Goal: Task Accomplishment & Management: Use online tool/utility

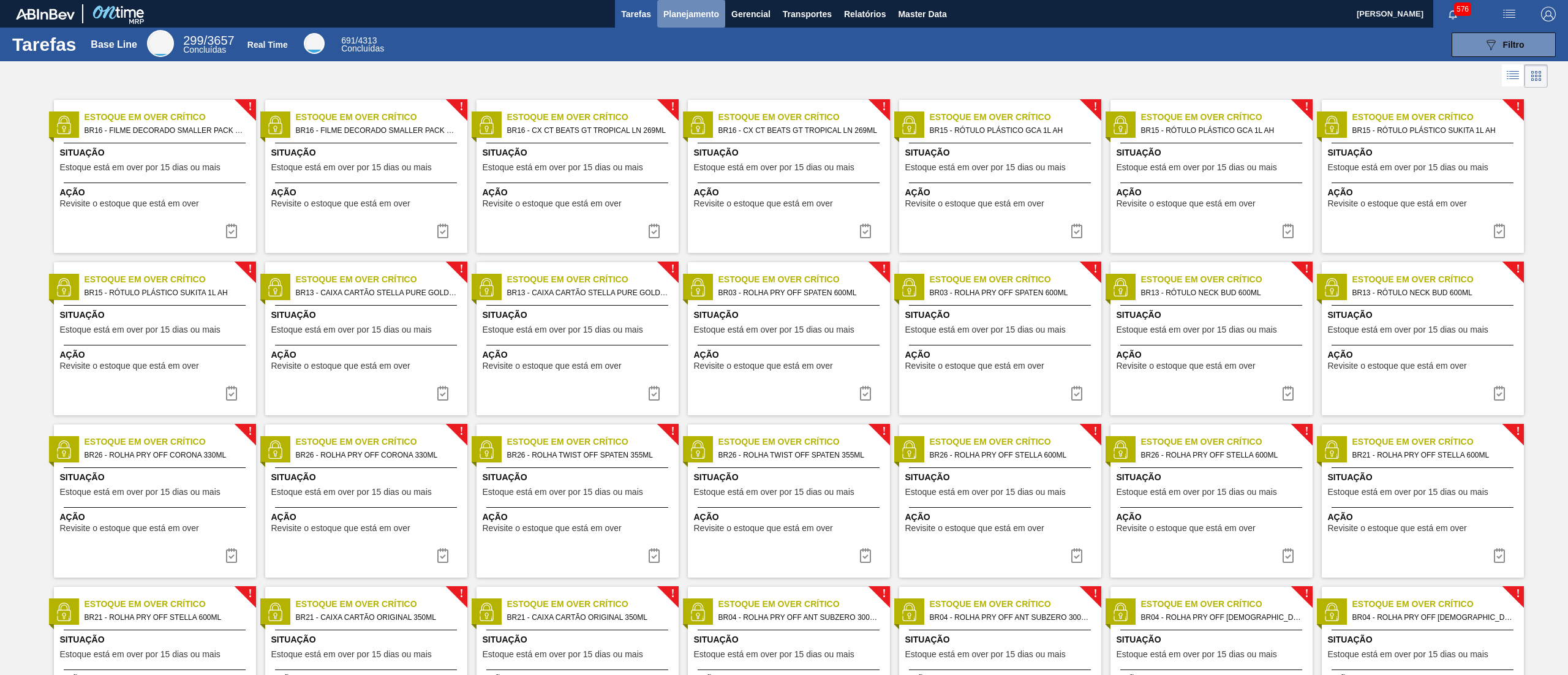
click at [674, 20] on span "Planejamento" at bounding box center [691, 14] width 55 height 14
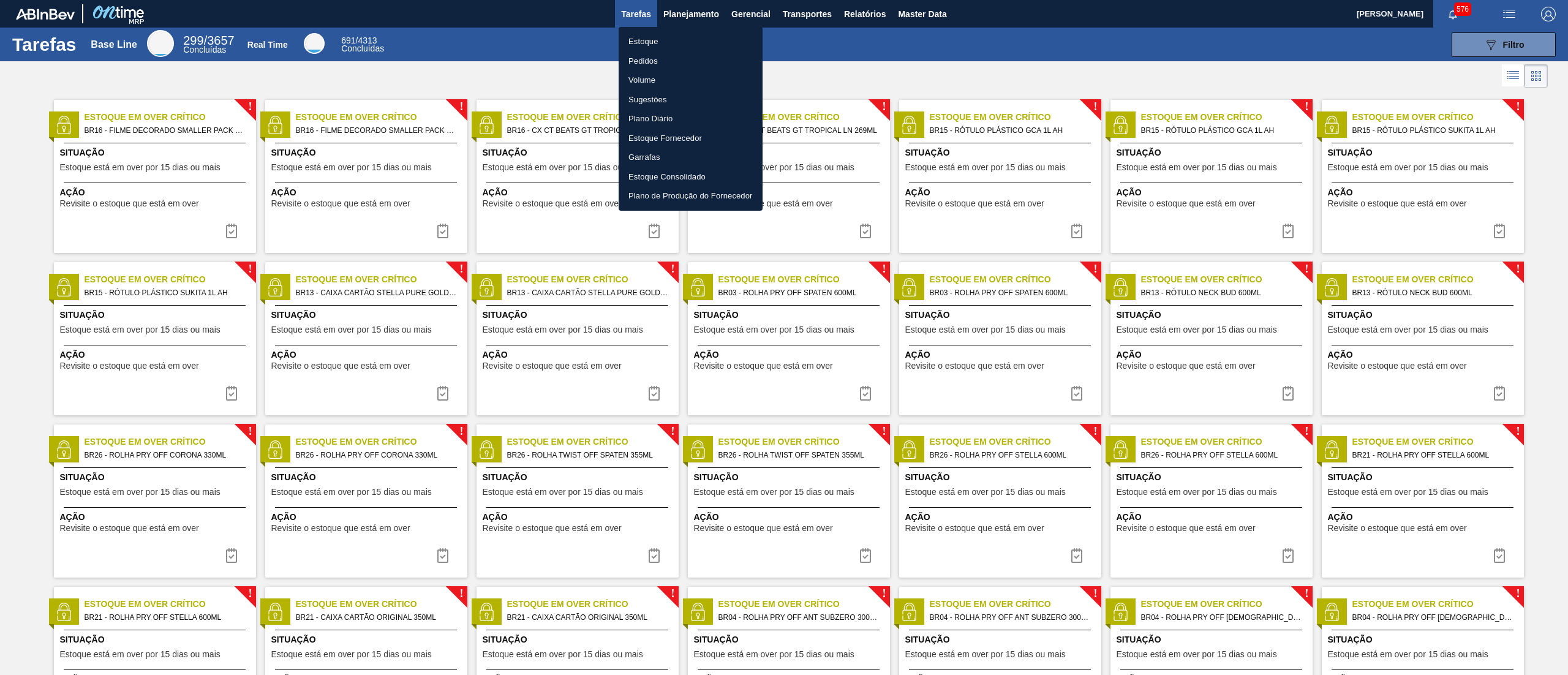
click at [669, 43] on li "Estoque" at bounding box center [691, 42] width 144 height 20
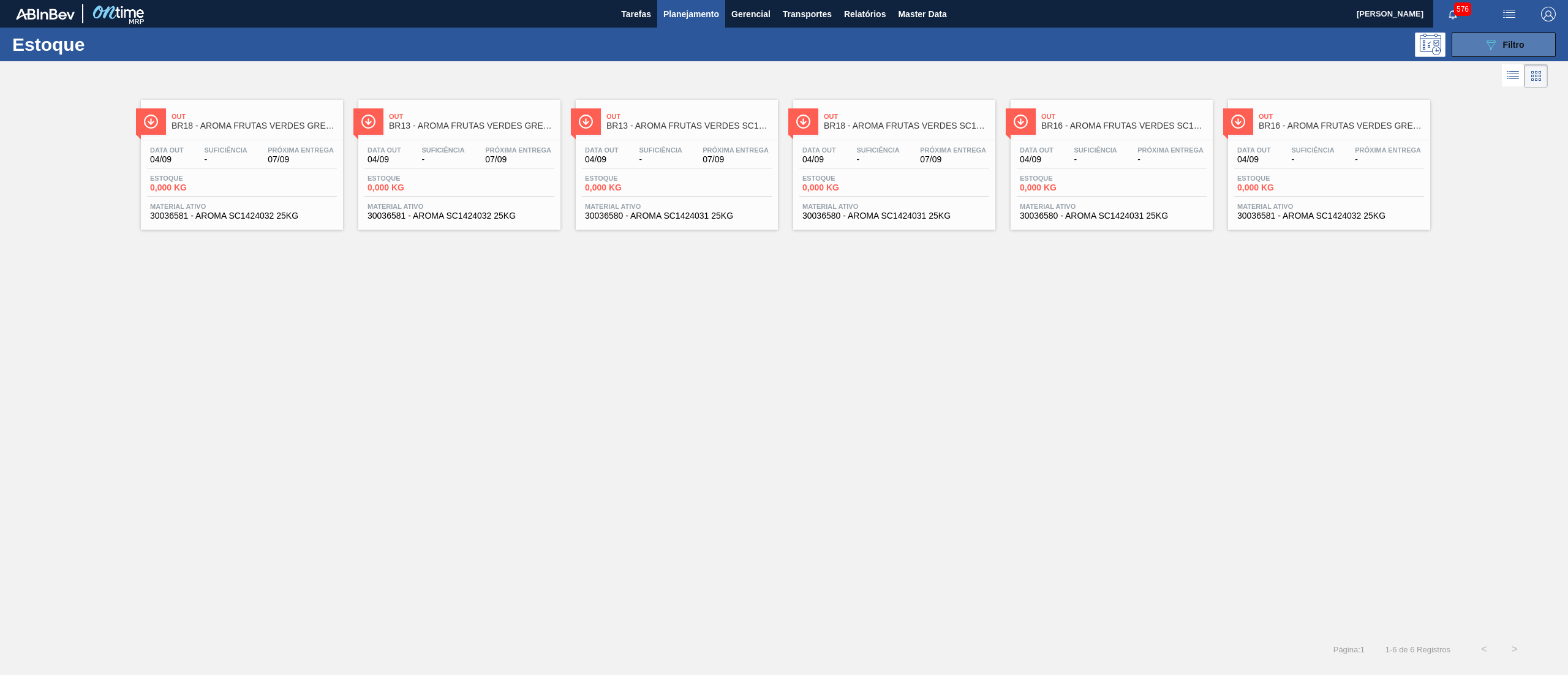
click at [1481, 34] on button "089F7B8B-B2A5-4AFE-B5C0-19BA573D28AC Filtro" at bounding box center [1504, 45] width 104 height 24
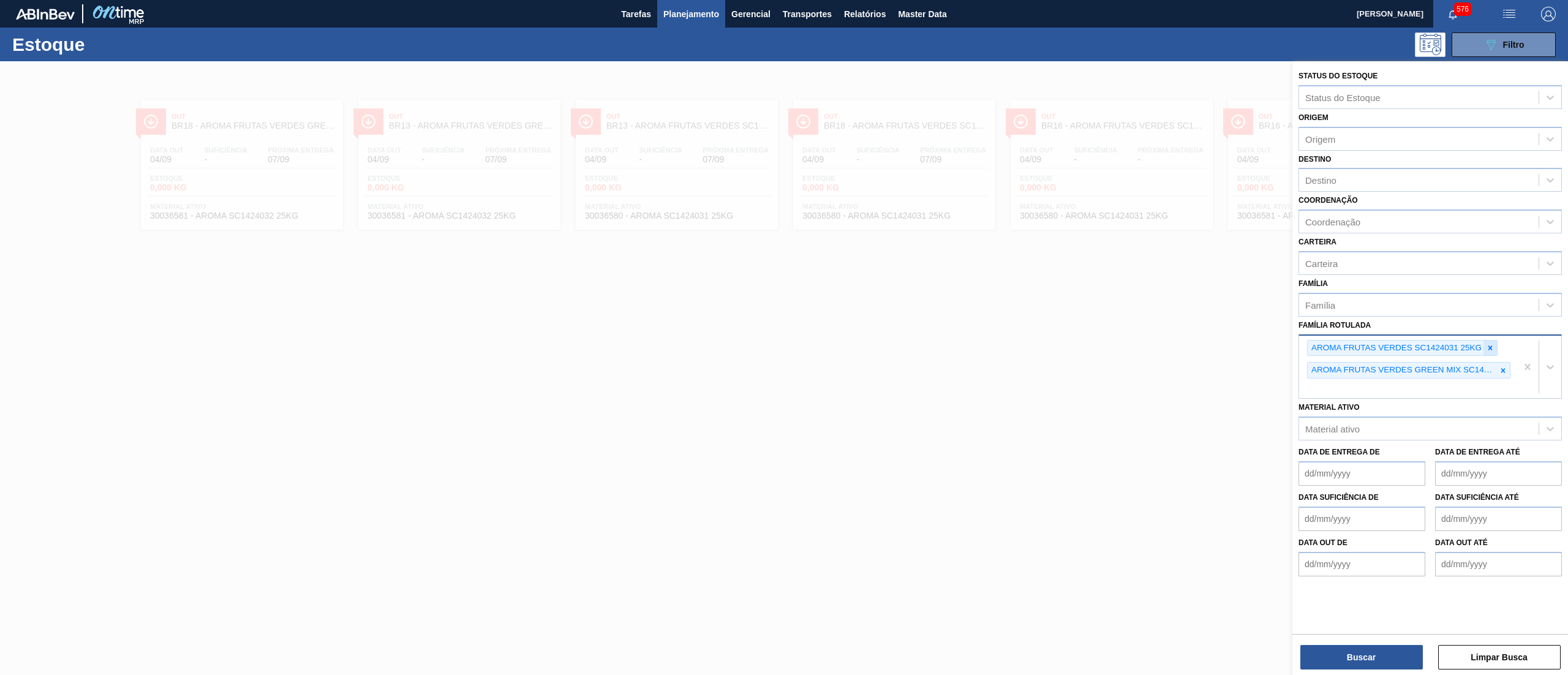
click at [1494, 341] on div at bounding box center [1491, 348] width 14 height 15
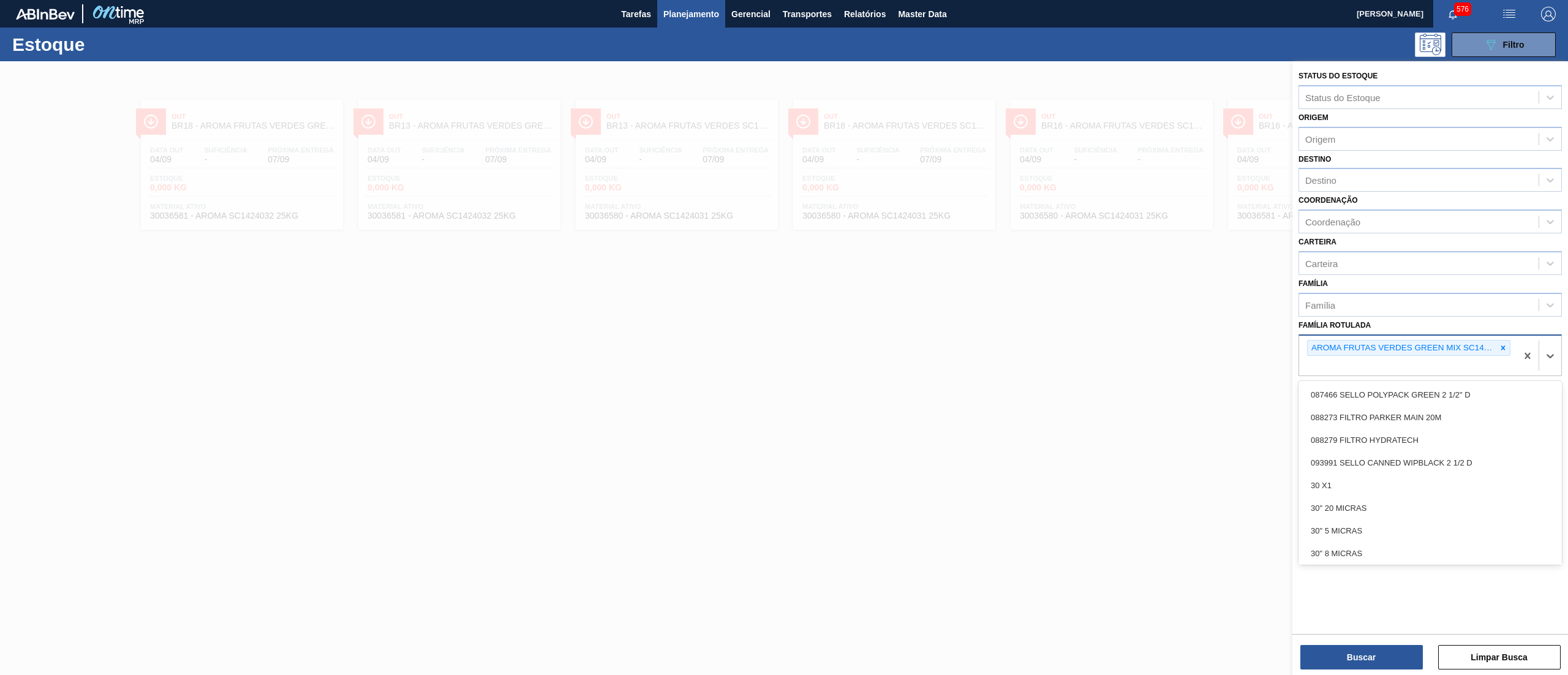
click at [1494, 341] on div "AROMA FRUTAS VERDES GREEN MIX SC1424032 25KG" at bounding box center [1402, 348] width 189 height 15
click at [1497, 342] on div at bounding box center [1504, 348] width 14 height 15
paste Rotulada "FILME ORIGINAL 350ML MP"
type Rotulada "FILME ORIGINAL 350ML MP"
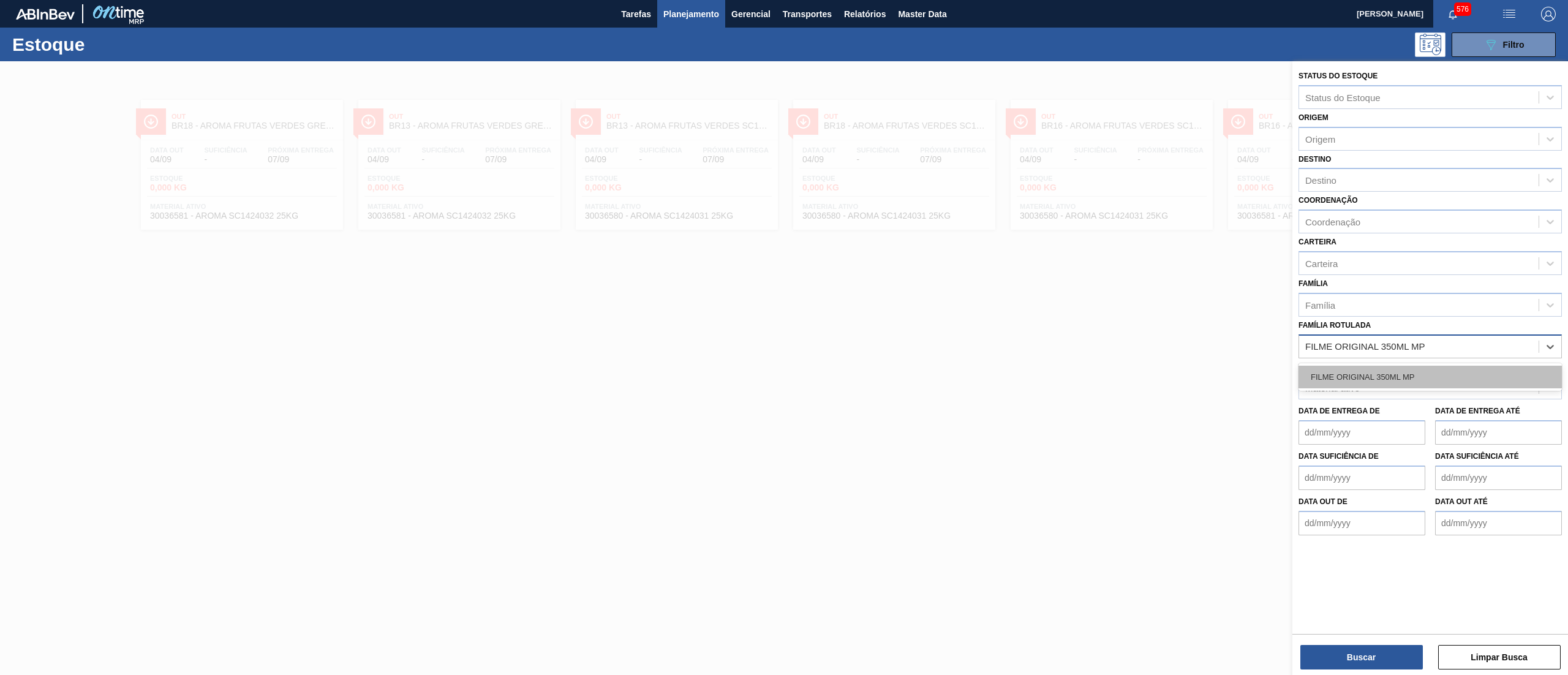
click at [1437, 366] on div "FILME ORIGINAL 350ML MP" at bounding box center [1430, 377] width 263 height 23
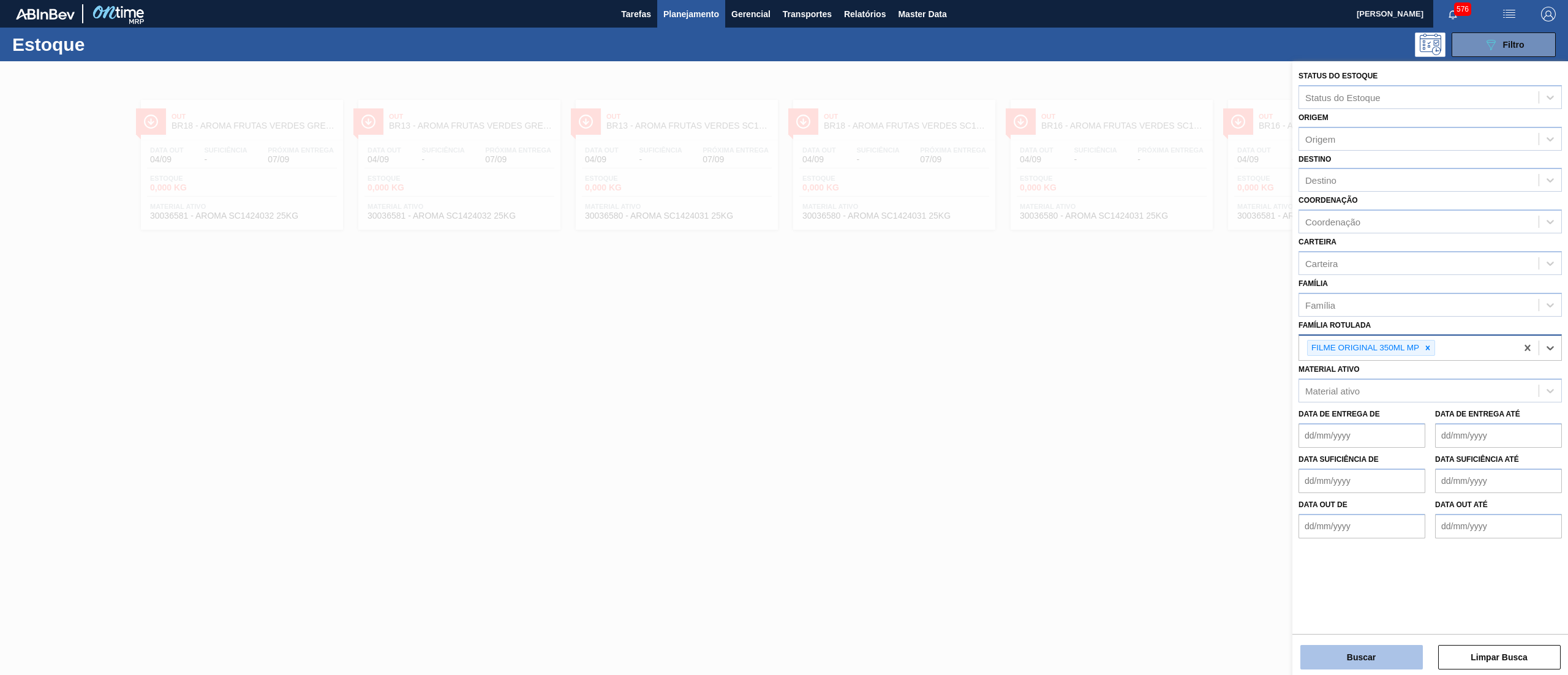
click at [1344, 653] on button "Buscar" at bounding box center [1361, 657] width 122 height 24
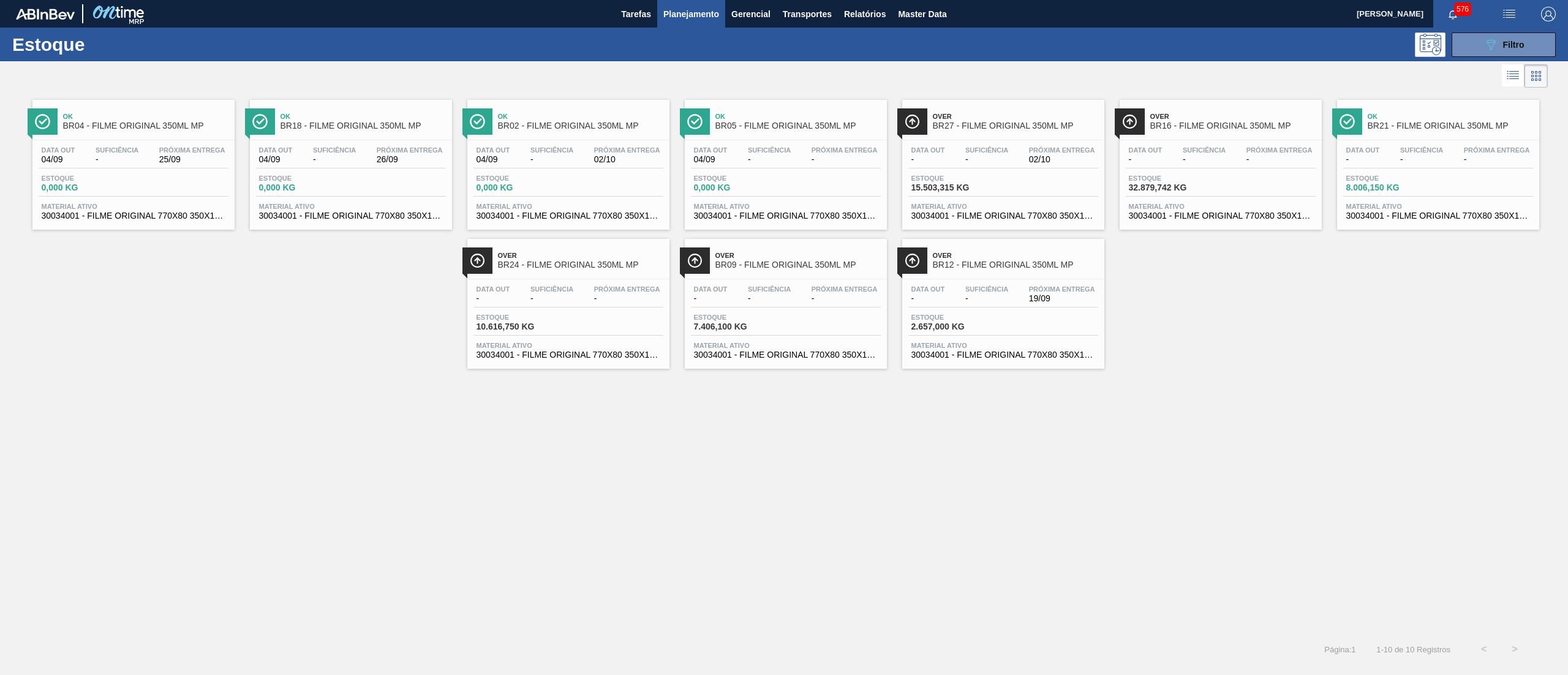
click at [1241, 215] on span "30034001 - FILME ORIGINAL 770X80 350X12 MP" at bounding box center [1221, 216] width 184 height 9
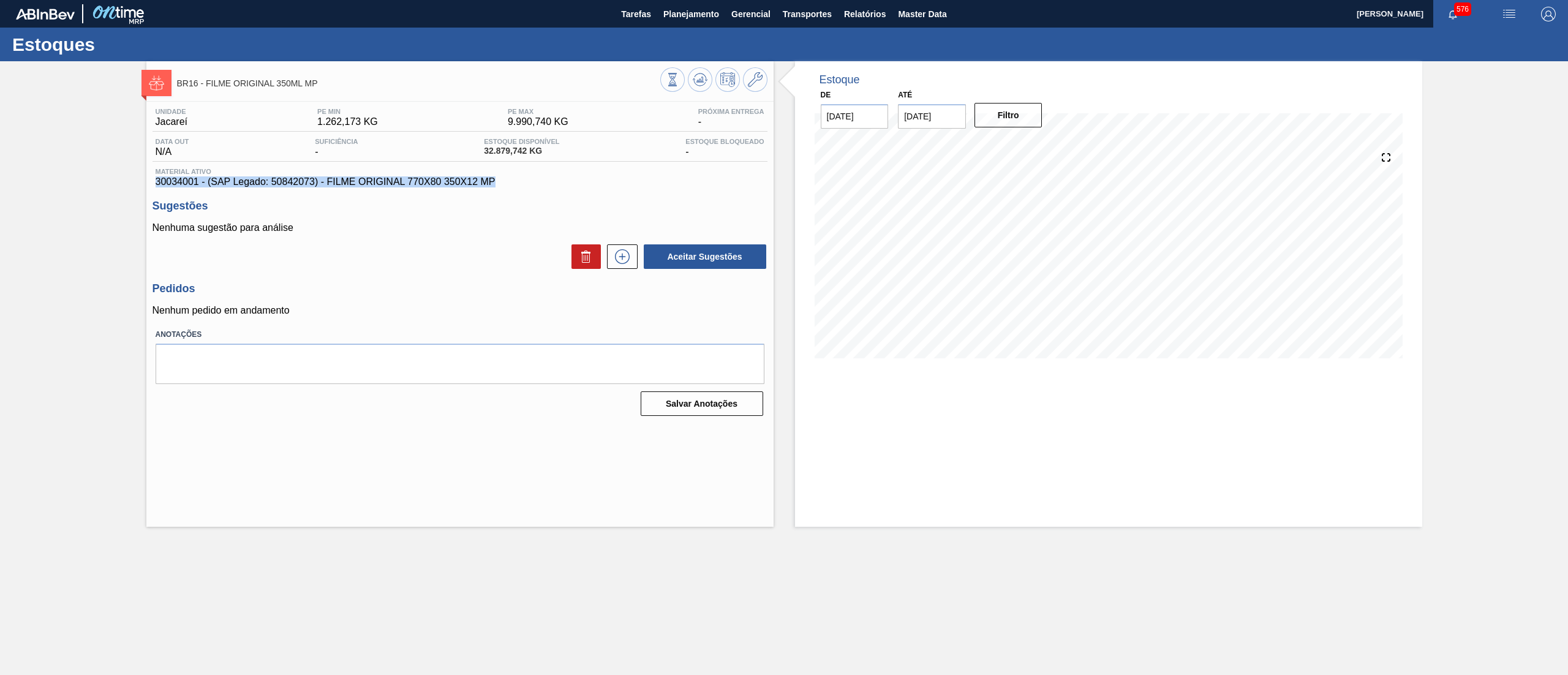
drag, startPoint x: 503, startPoint y: 188, endPoint x: 146, endPoint y: 183, distance: 357.0
click at [146, 183] on div "Unidade Jacareí PE MIN 1.262,173 KG PE MAX 9.990,740 KG Próxima Entrega - Data …" at bounding box center [460, 261] width 627 height 319
copy span "30034001 - (SAP Legado: 50842073) - FILME ORIGINAL 770X80 350X12 MP"
click at [704, 18] on span "Planejamento" at bounding box center [691, 14] width 55 height 14
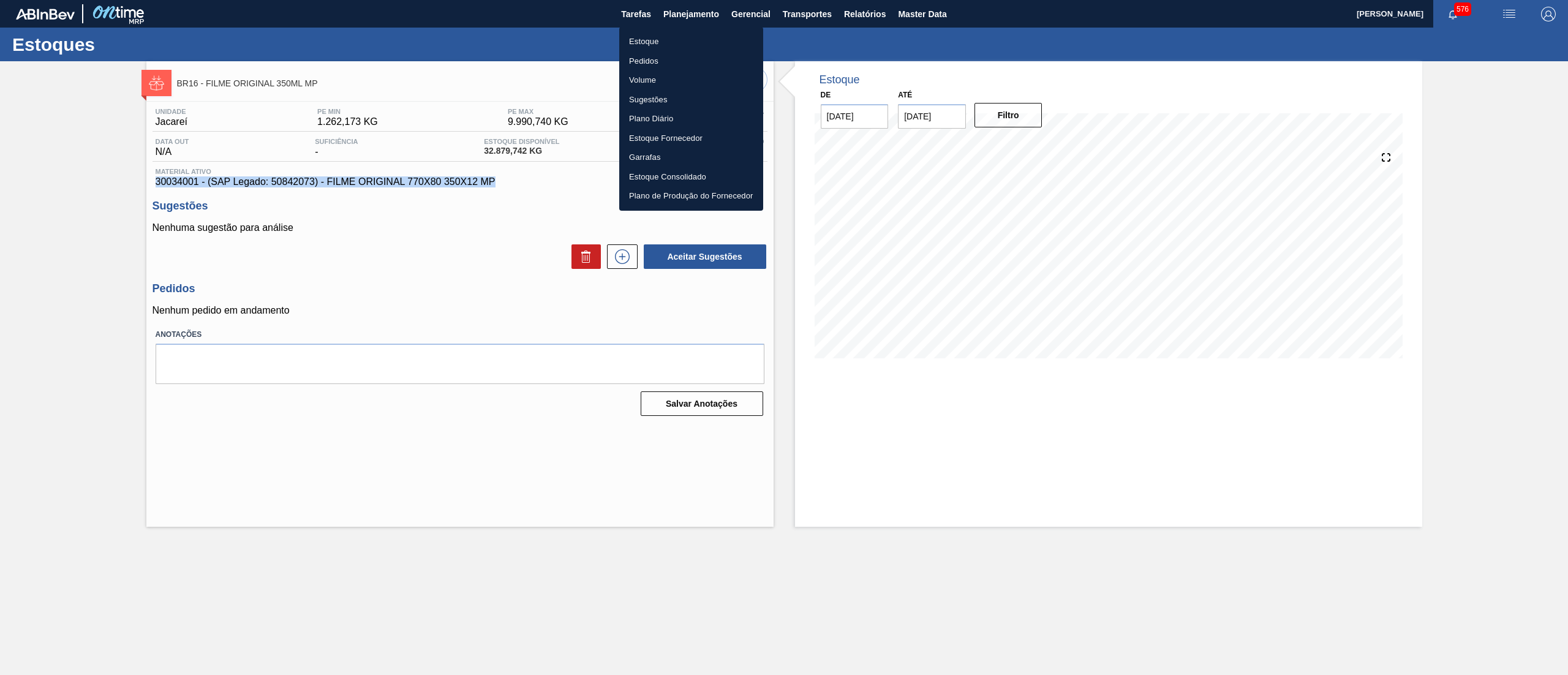
click at [695, 39] on li "Estoque" at bounding box center [691, 42] width 144 height 20
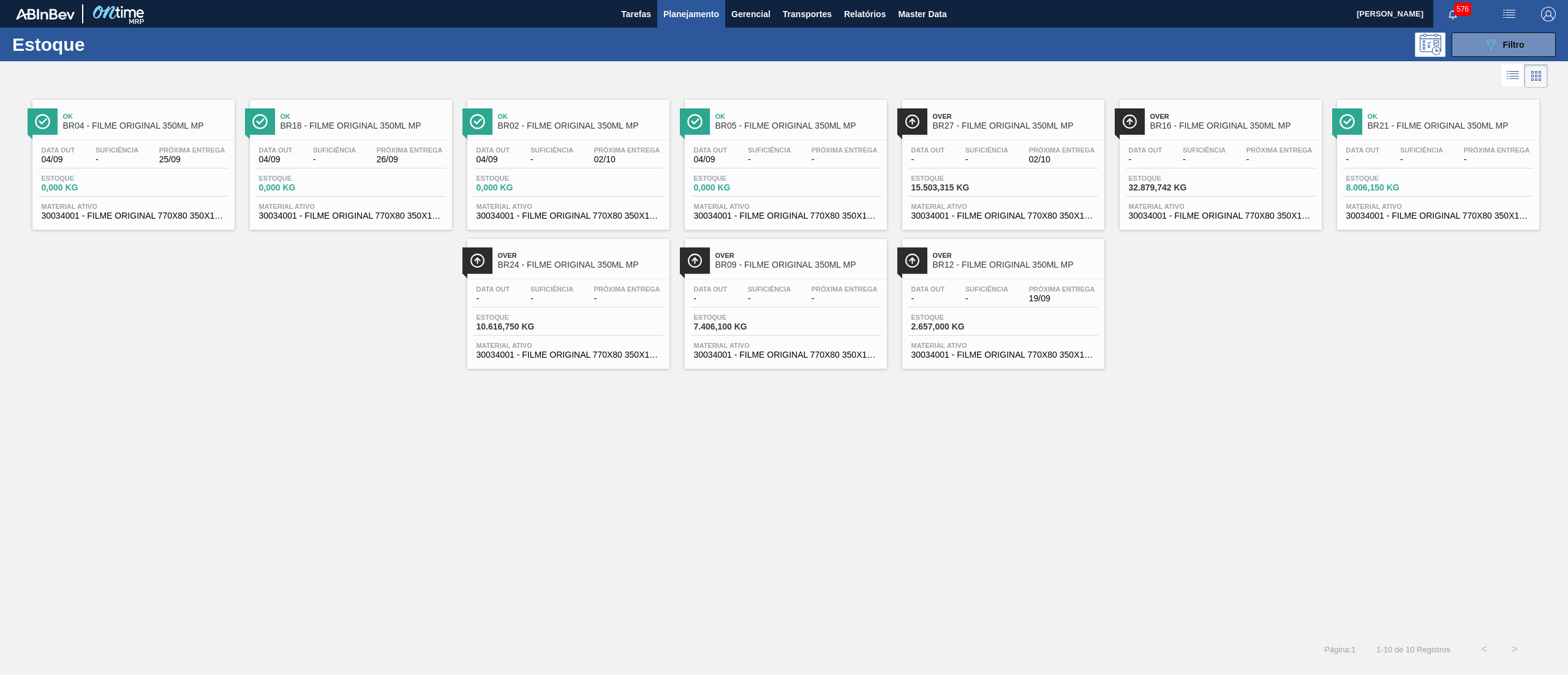
click at [201, 212] on span "30034001 - FILME ORIGINAL 770X80 350X12 MP" at bounding box center [134, 216] width 184 height 9
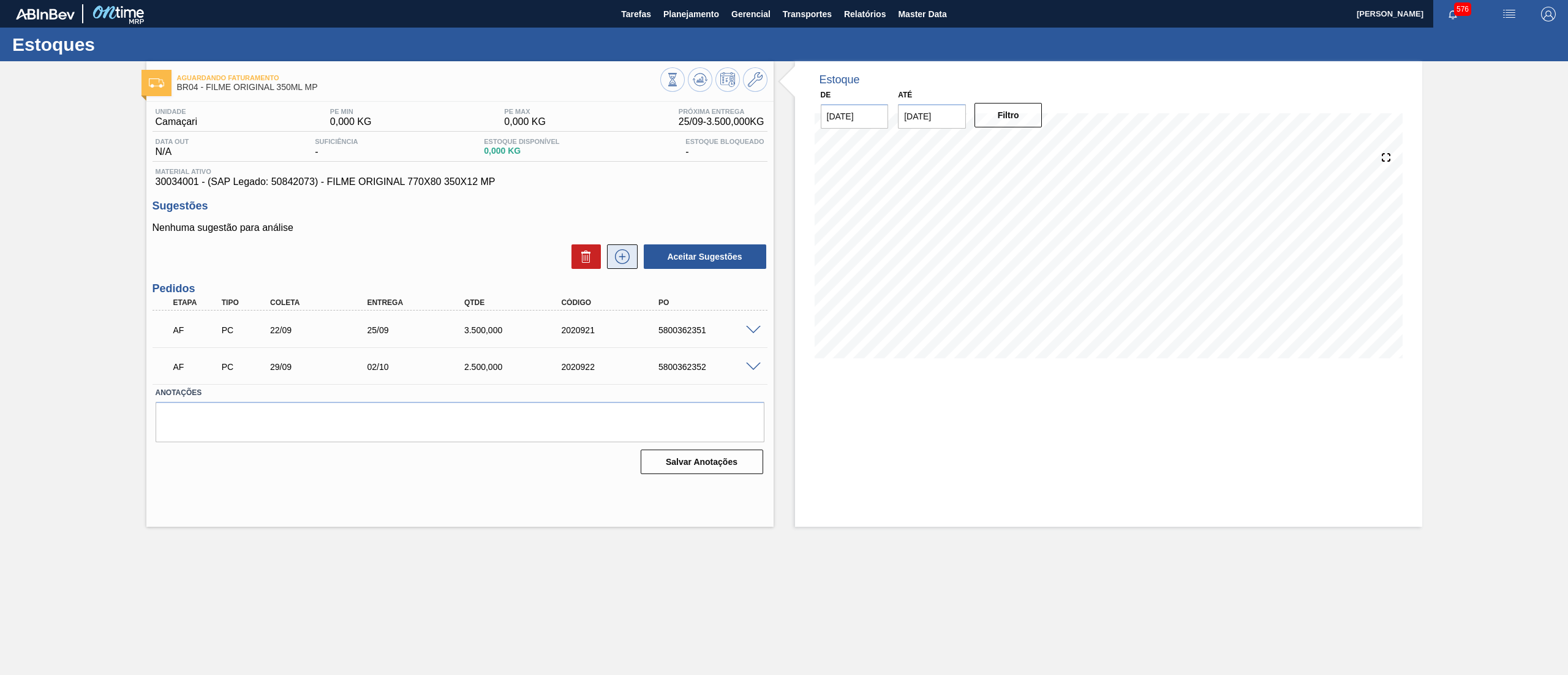
click at [616, 265] on button at bounding box center [622, 256] width 30 height 24
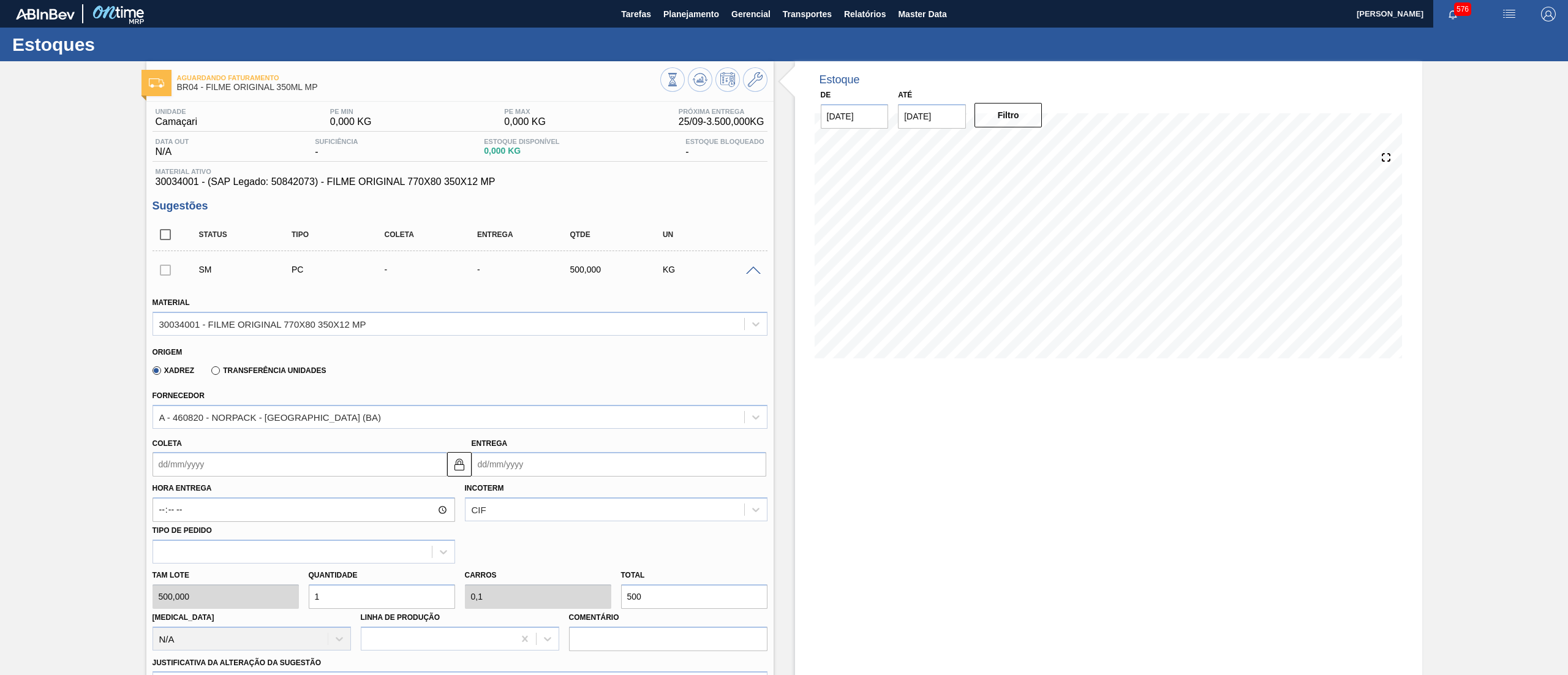
scroll to position [361, 0]
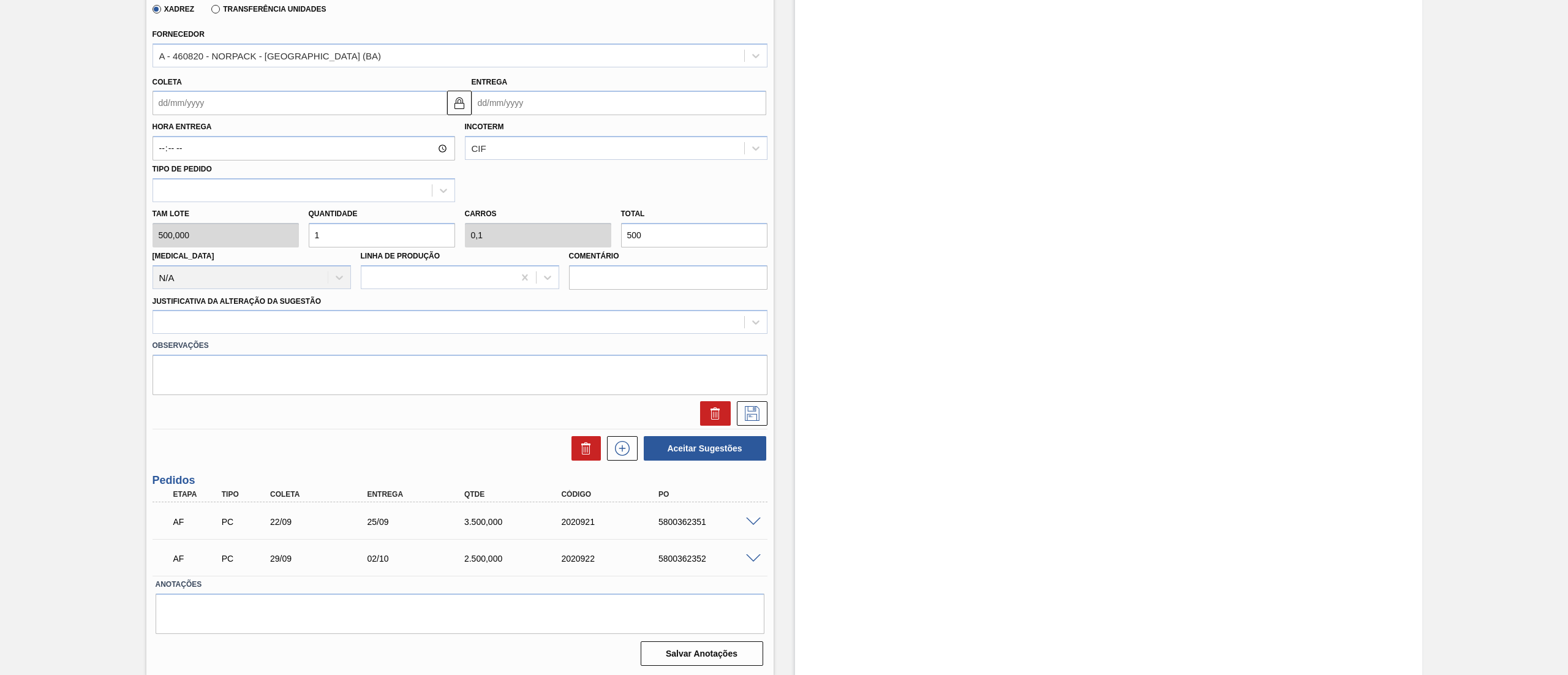
click at [173, 234] on div "[PERSON_NAME] 500,000 Quantidade 1 Carros 0,1 Total 500 [MEDICAL_DATA] N/A Linh…" at bounding box center [460, 245] width 625 height 87
type input "11"
type input "1,1"
type input "5.500"
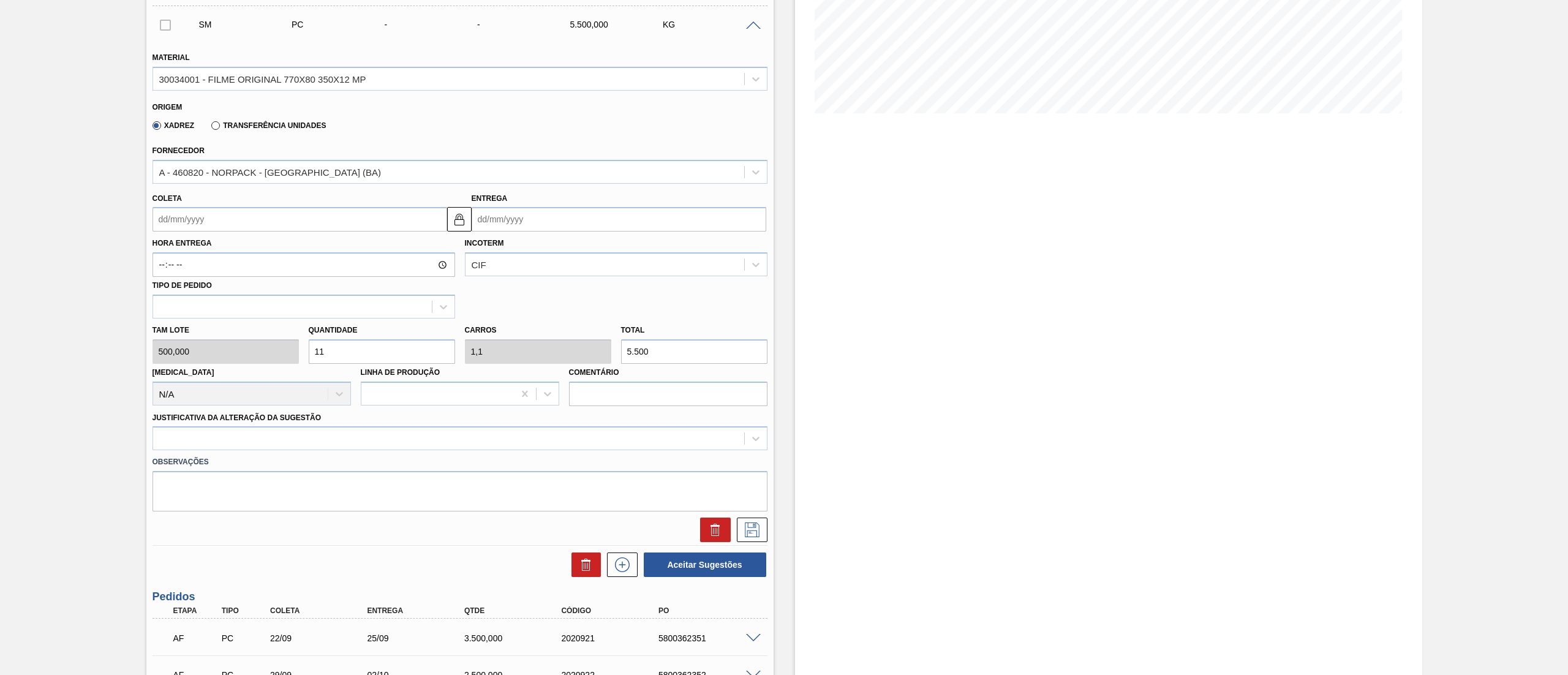
scroll to position [243, 0]
type input "11"
click at [293, 222] on input "Coleta" at bounding box center [300, 221] width 294 height 24
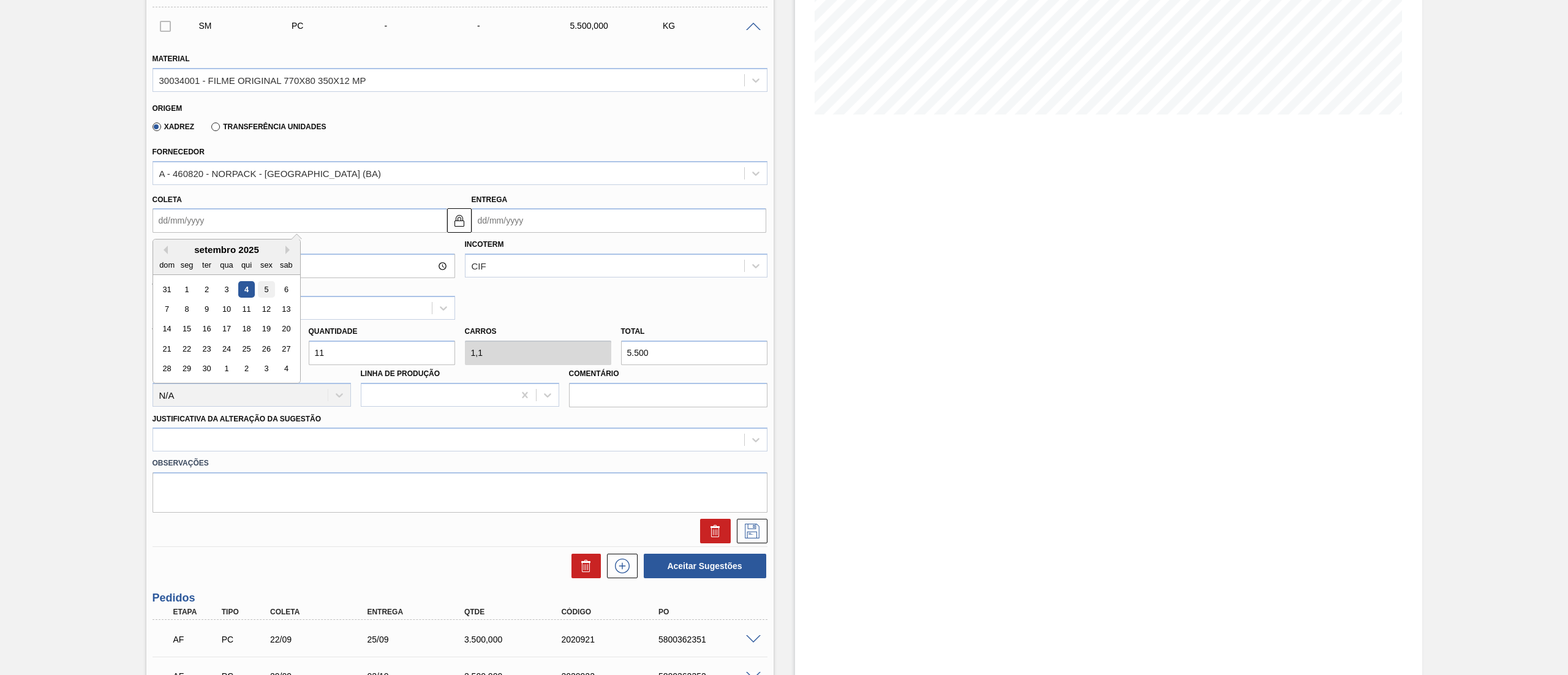
click at [262, 287] on div "5" at bounding box center [266, 290] width 17 height 17
type input "[DATE]"
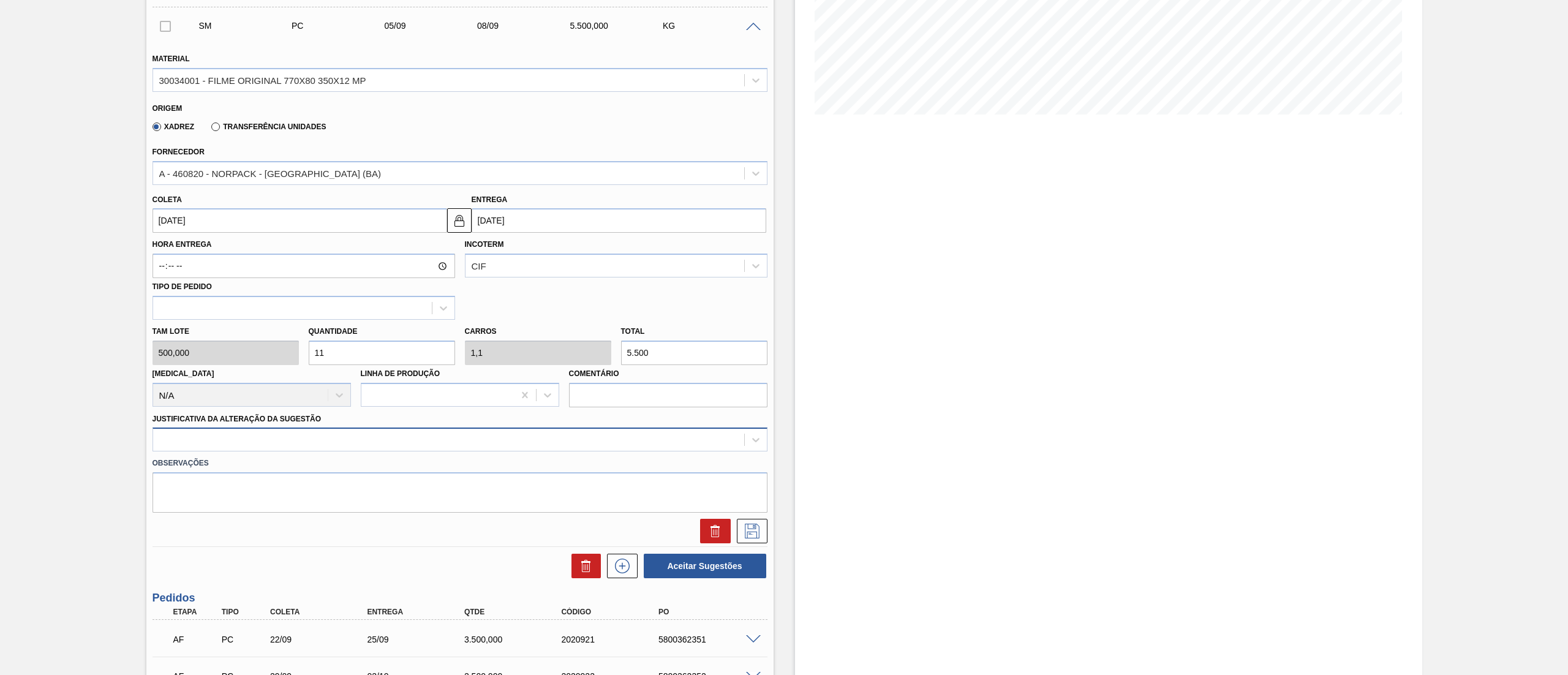
click at [228, 446] on div at bounding box center [448, 439] width 591 height 17
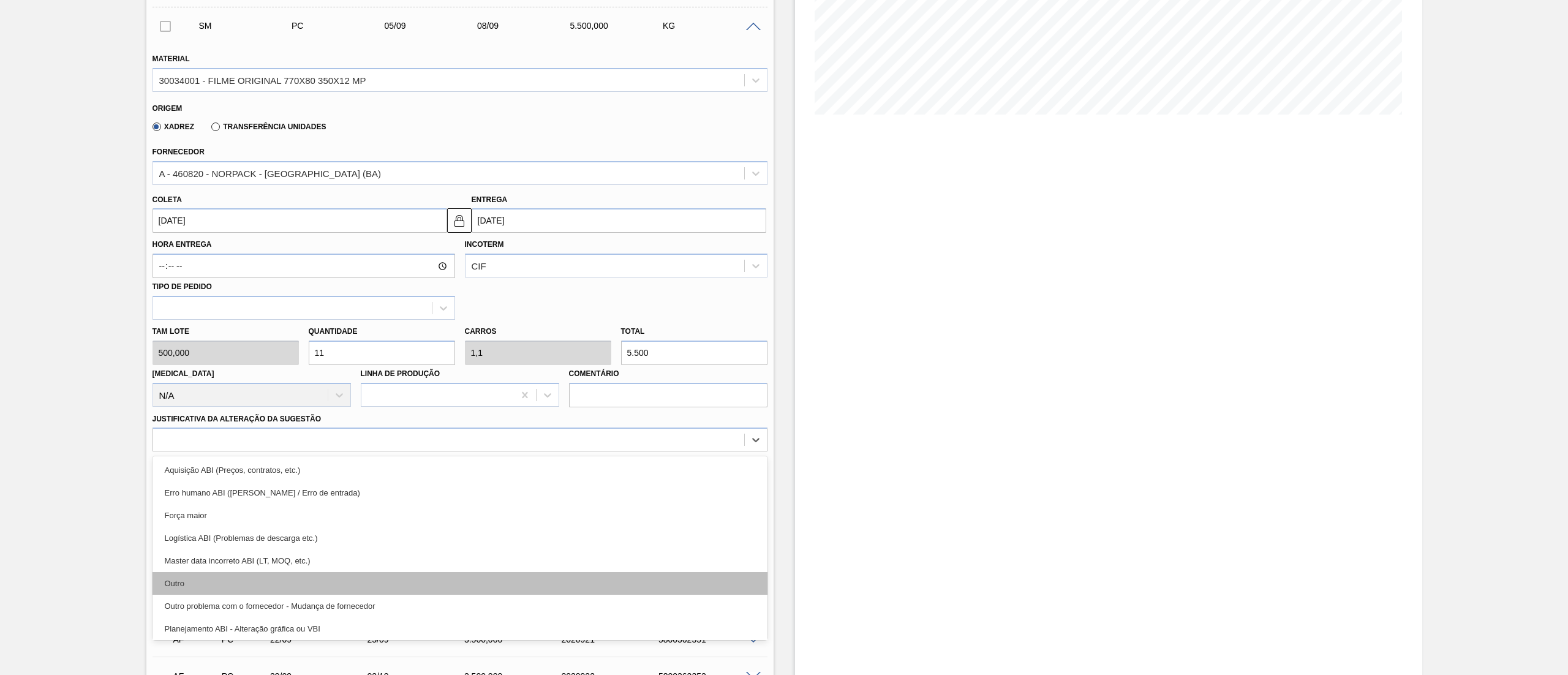
click at [199, 587] on div "Outro" at bounding box center [460, 583] width 615 height 23
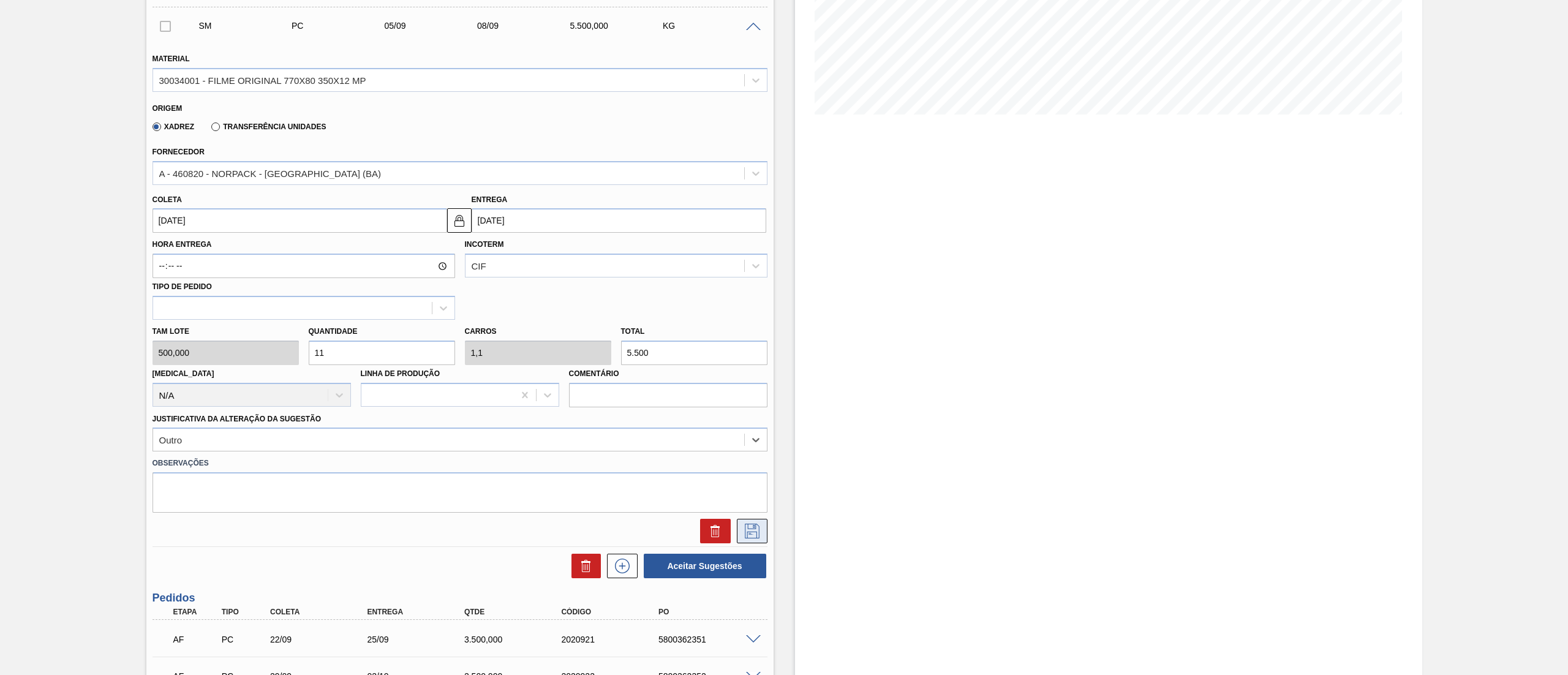
click at [745, 530] on icon at bounding box center [752, 530] width 14 height 14
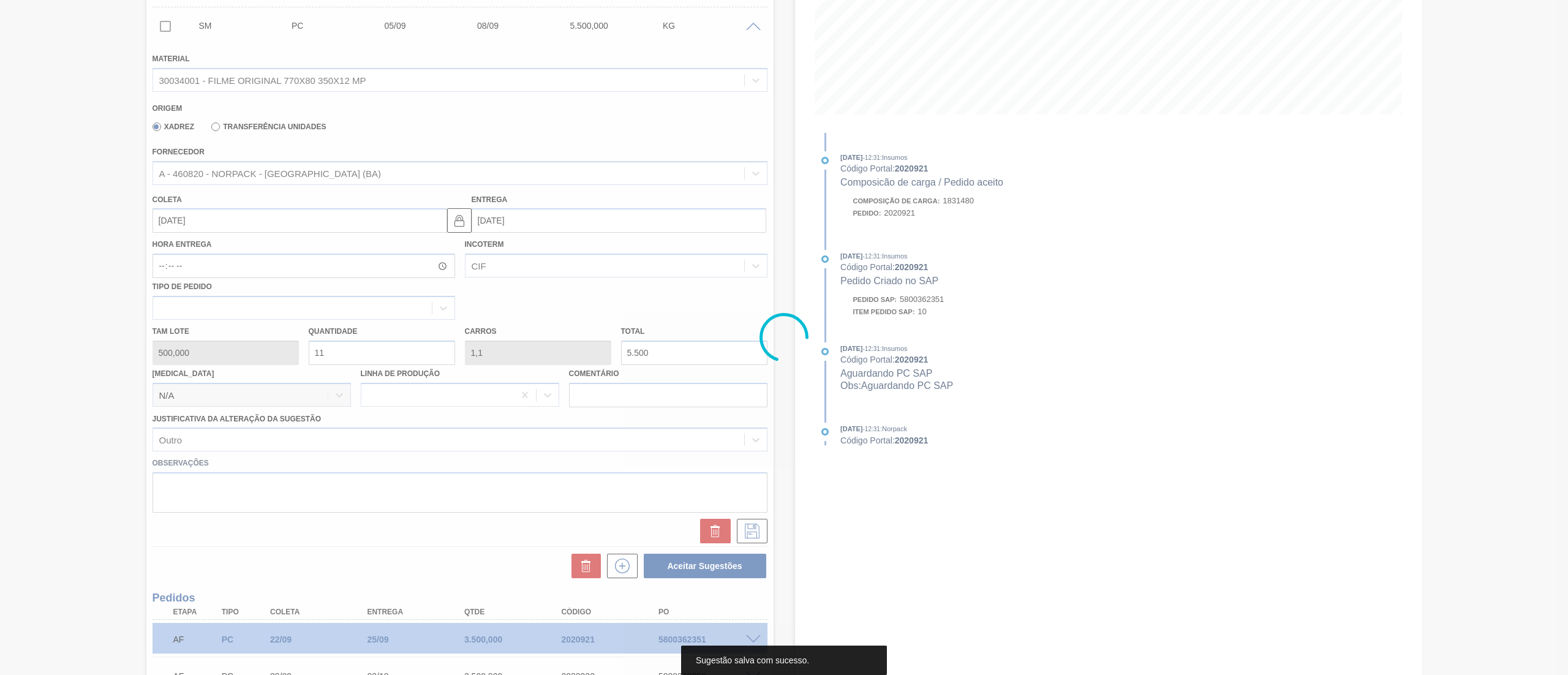
scroll to position [0, 0]
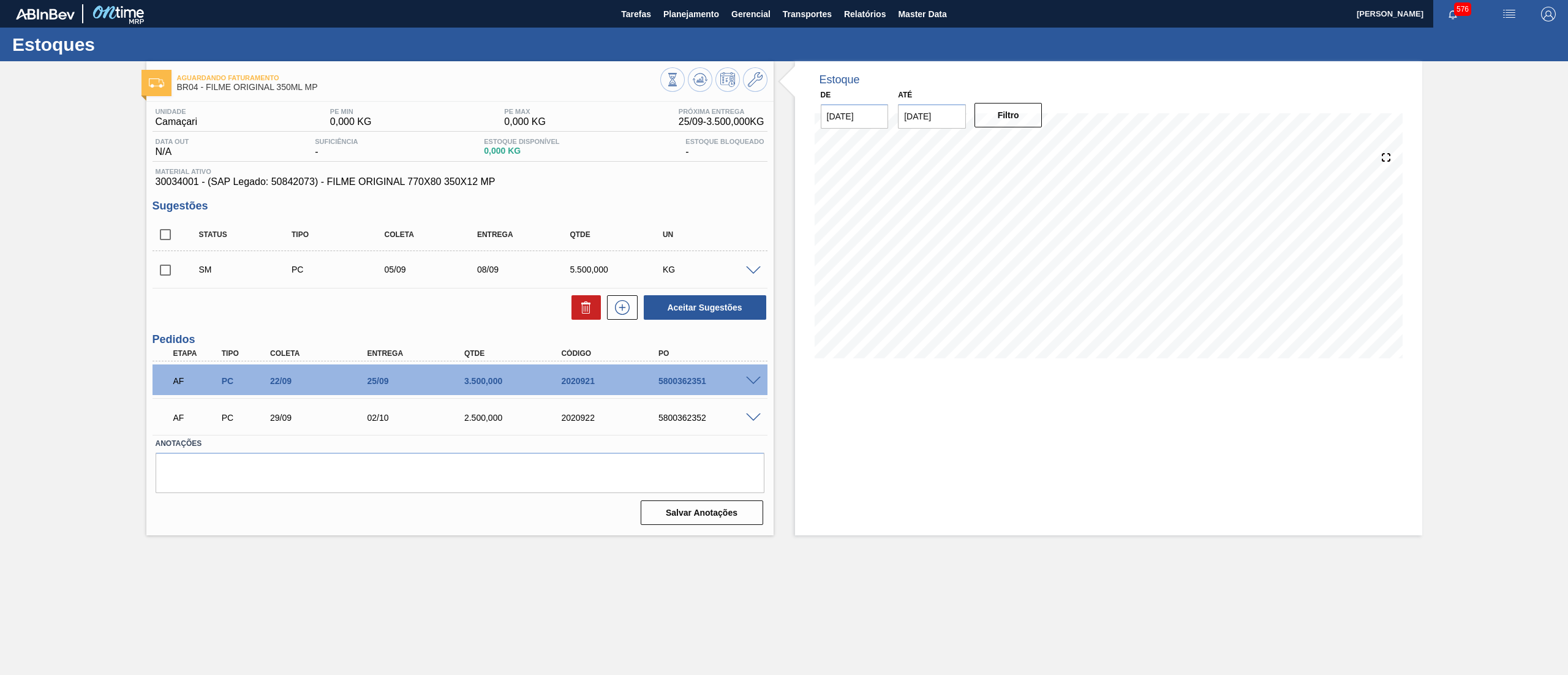
click at [748, 269] on span at bounding box center [753, 271] width 14 height 9
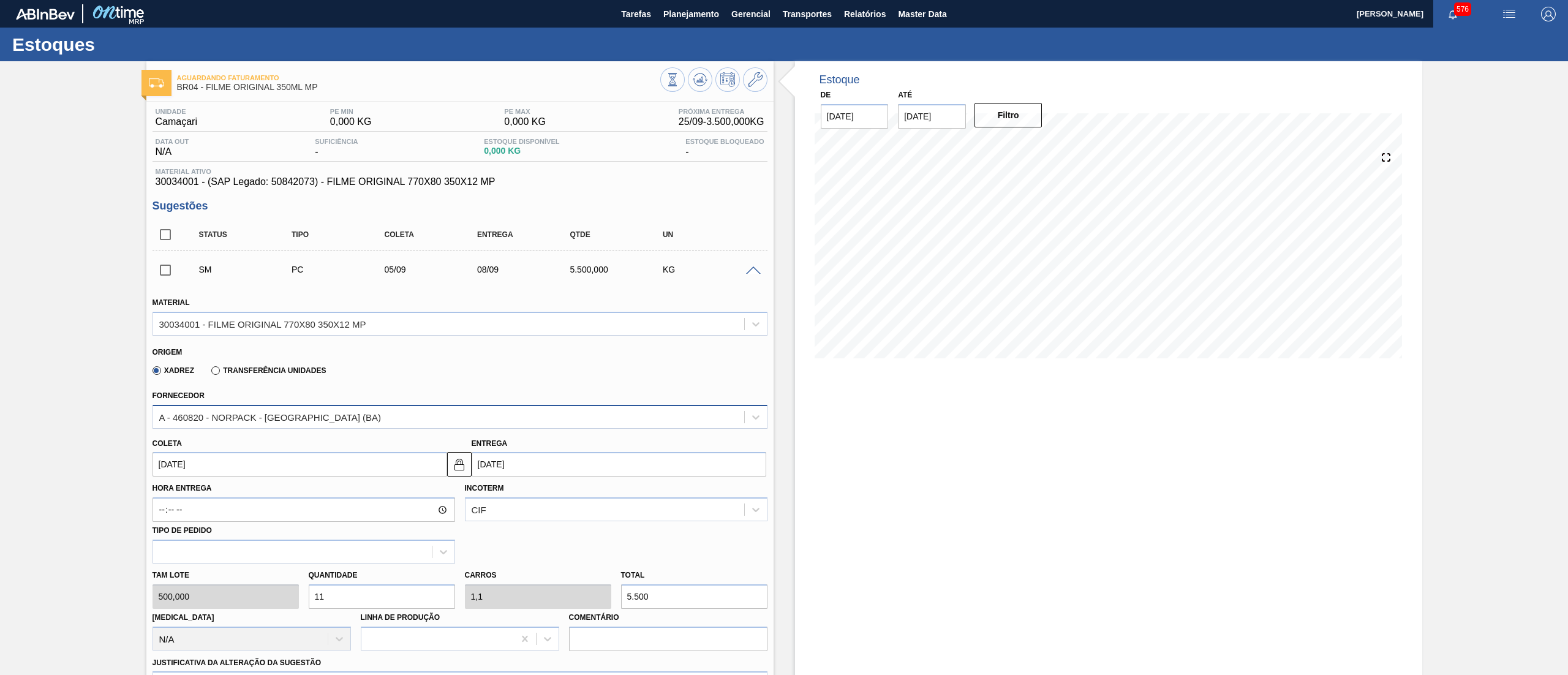
click at [288, 415] on div "A - 460820 - NORPACK - [GEOGRAPHIC_DATA] (BA)" at bounding box center [270, 417] width 222 height 11
click at [218, 379] on div "Xadrez Transferência Unidades" at bounding box center [237, 369] width 179 height 20
click at [218, 375] on div "Transferência Unidades" at bounding box center [266, 369] width 119 height 11
click at [218, 375] on label "Transferência Unidades" at bounding box center [269, 370] width 115 height 8
click at [209, 373] on input "Transferência Unidades" at bounding box center [209, 373] width 0 height 0
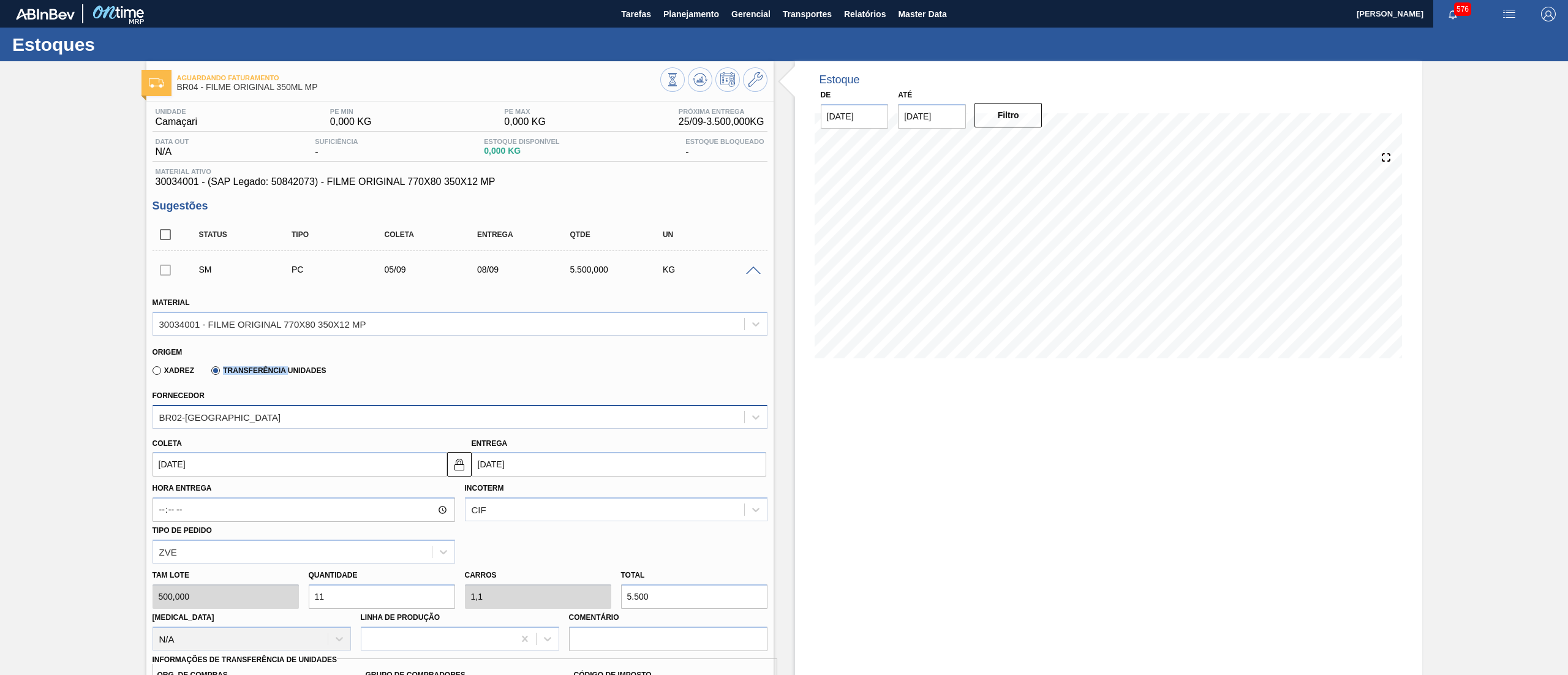
click at [215, 419] on div "BR02-[GEOGRAPHIC_DATA]" at bounding box center [220, 417] width 122 height 11
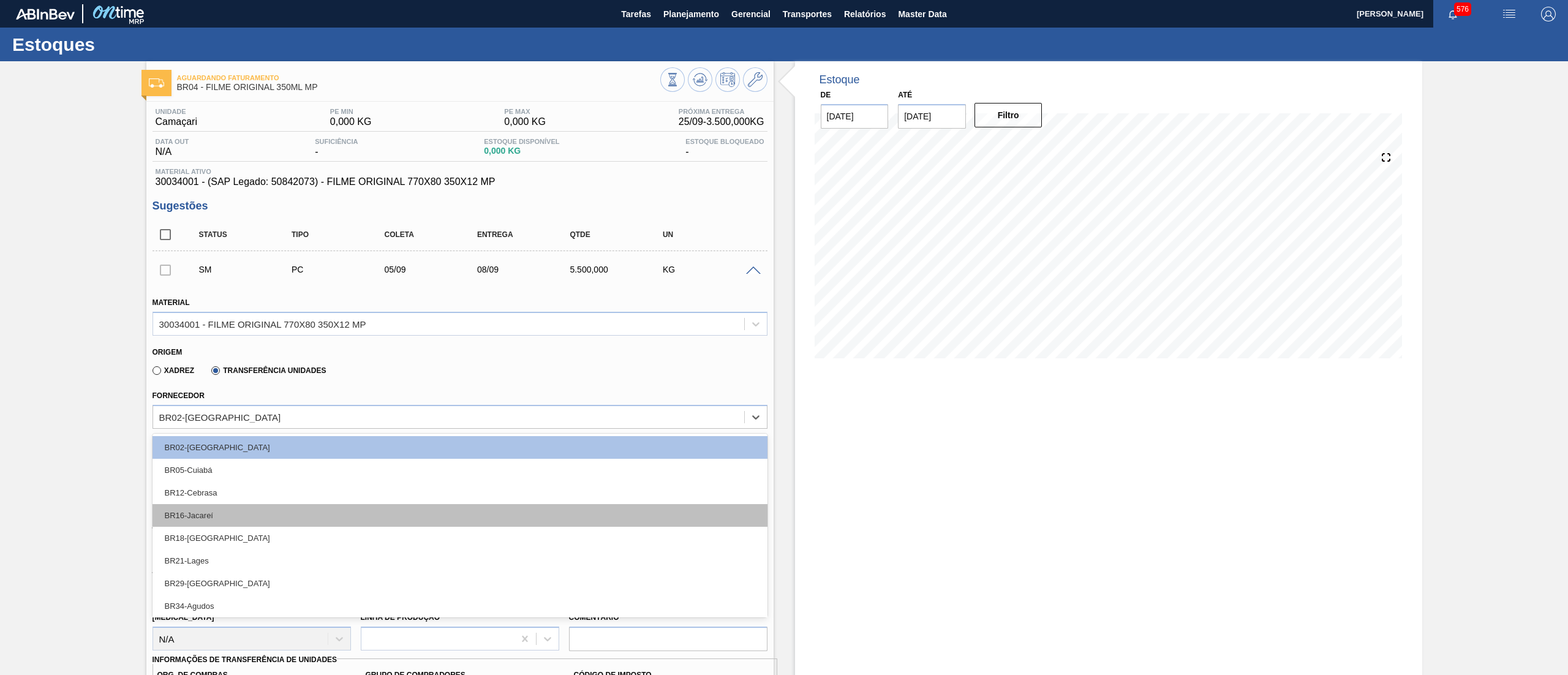
click at [214, 512] on div "BR16-Jacareí" at bounding box center [460, 516] width 615 height 23
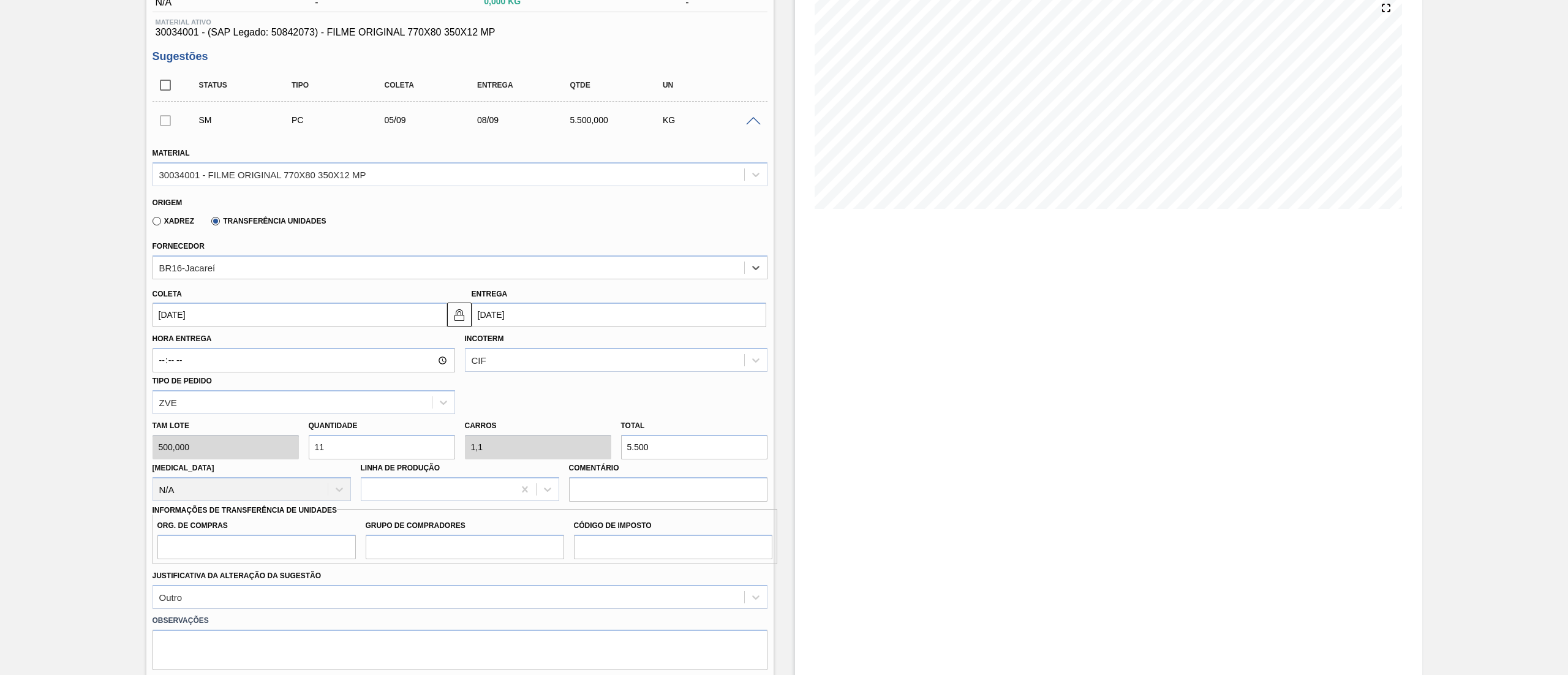
scroll to position [174, 0]
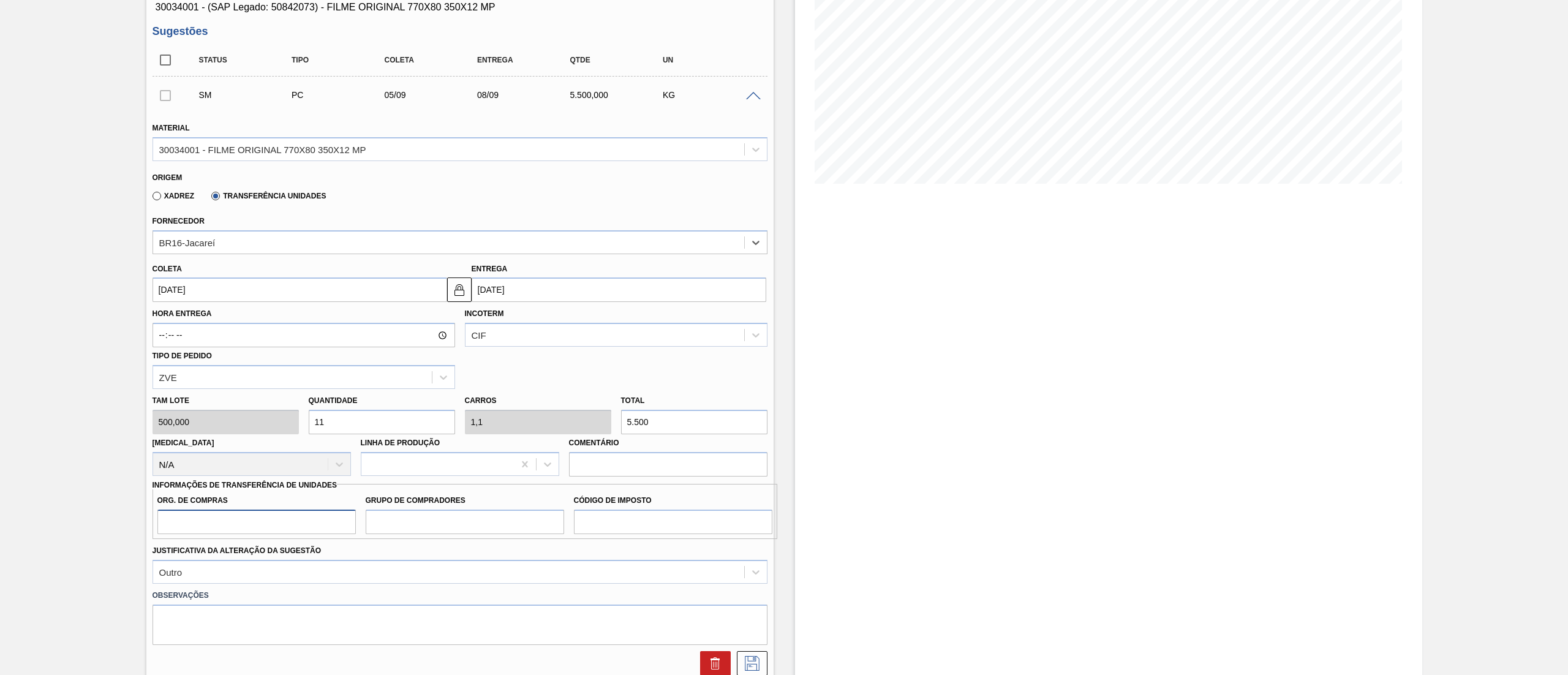
click at [275, 523] on input "Org. de Compras" at bounding box center [257, 522] width 199 height 24
type input "BR08"
click at [405, 521] on input "Grupo de Compradores" at bounding box center [465, 522] width 199 height 24
drag, startPoint x: 310, startPoint y: 528, endPoint x: 271, endPoint y: 528, distance: 39.0
click at [310, 528] on input "BR08" at bounding box center [257, 522] width 199 height 24
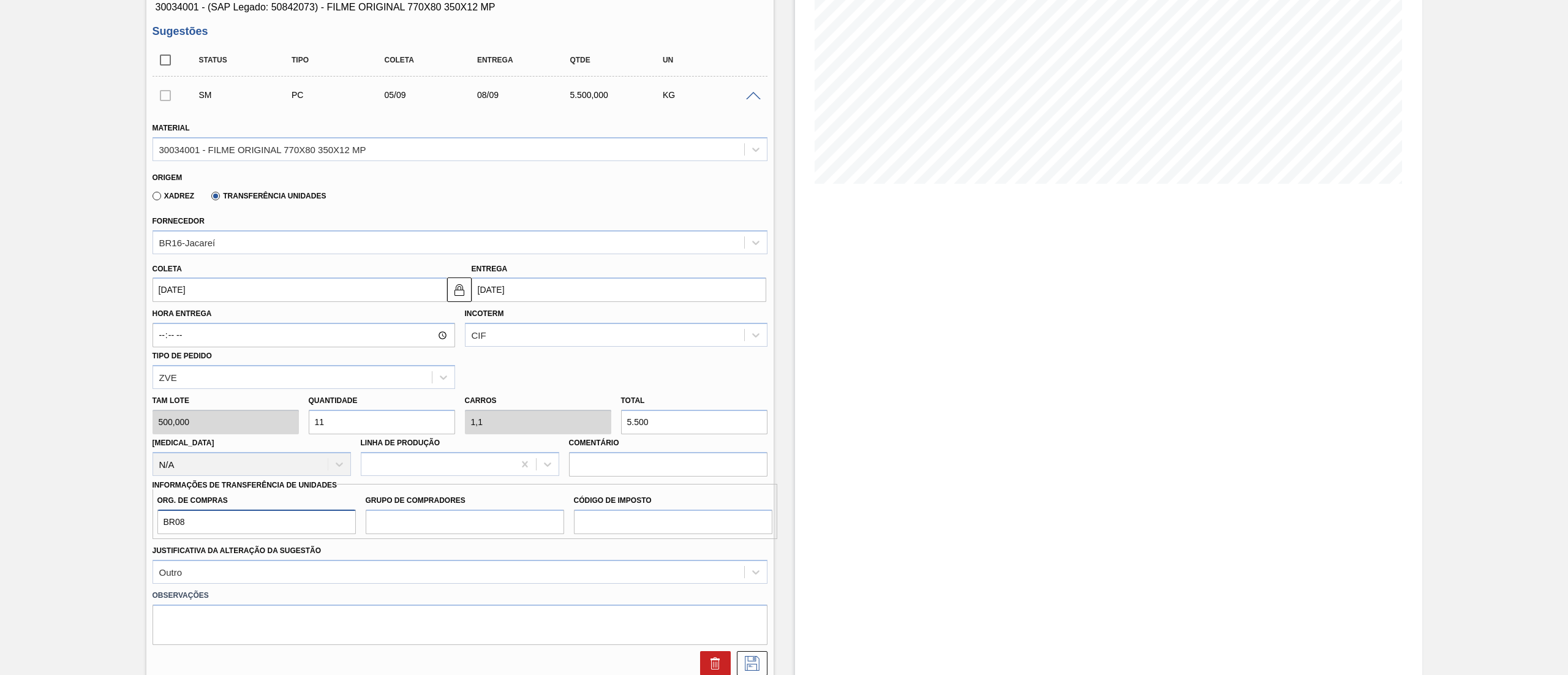
drag, startPoint x: 167, startPoint y: 526, endPoint x: 119, endPoint y: 528, distance: 48.0
click at [119, 528] on div "Aguardando Faturamento BR04 - FILME ORIGINAL 350ML MP Unidade Camaçari PE MIN 0…" at bounding box center [784, 407] width 1568 height 1039
type input "BR08"
click at [404, 529] on input "Grupo de Compradores" at bounding box center [465, 522] width 199 height 24
type input "B02"
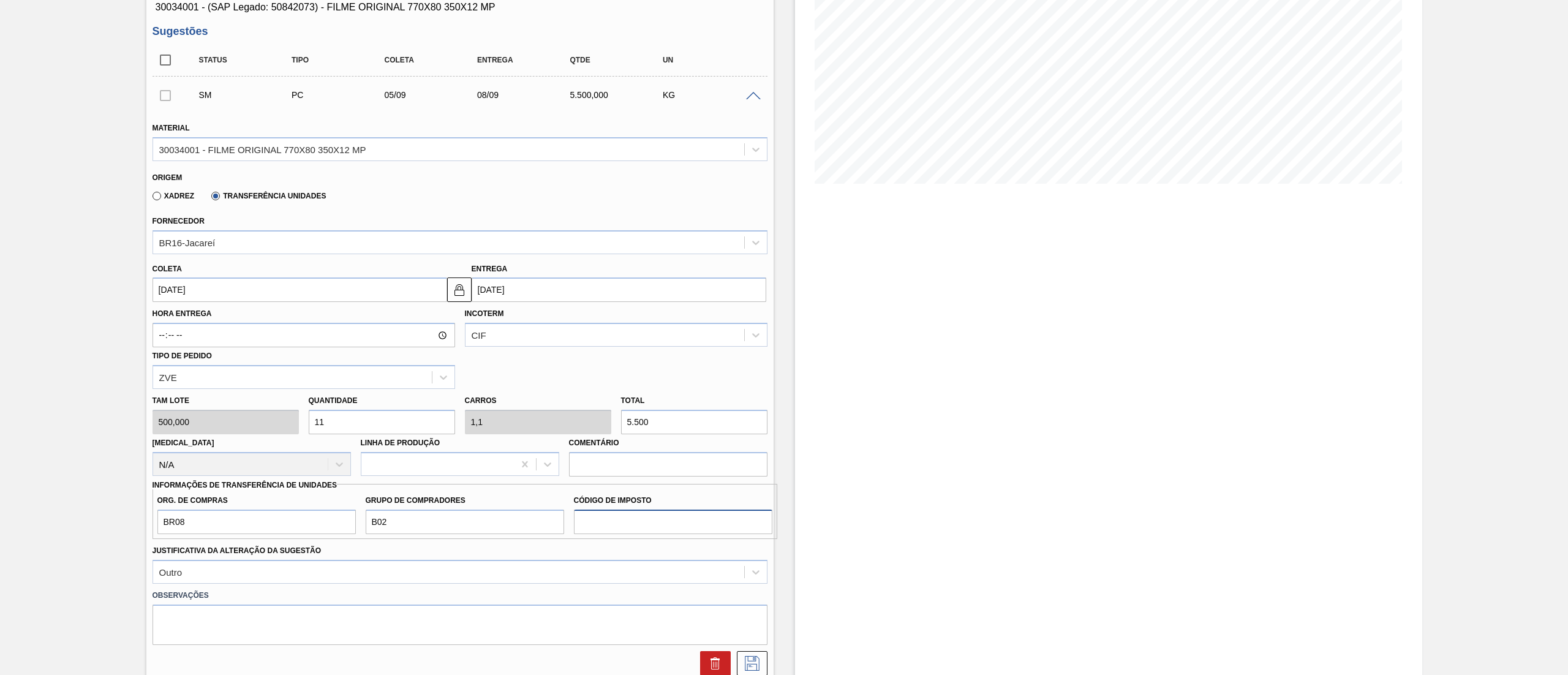
click at [601, 521] on input "Código de Imposto" at bounding box center [674, 522] width 199 height 24
type input "IZ"
click at [746, 659] on icon at bounding box center [753, 663] width 20 height 14
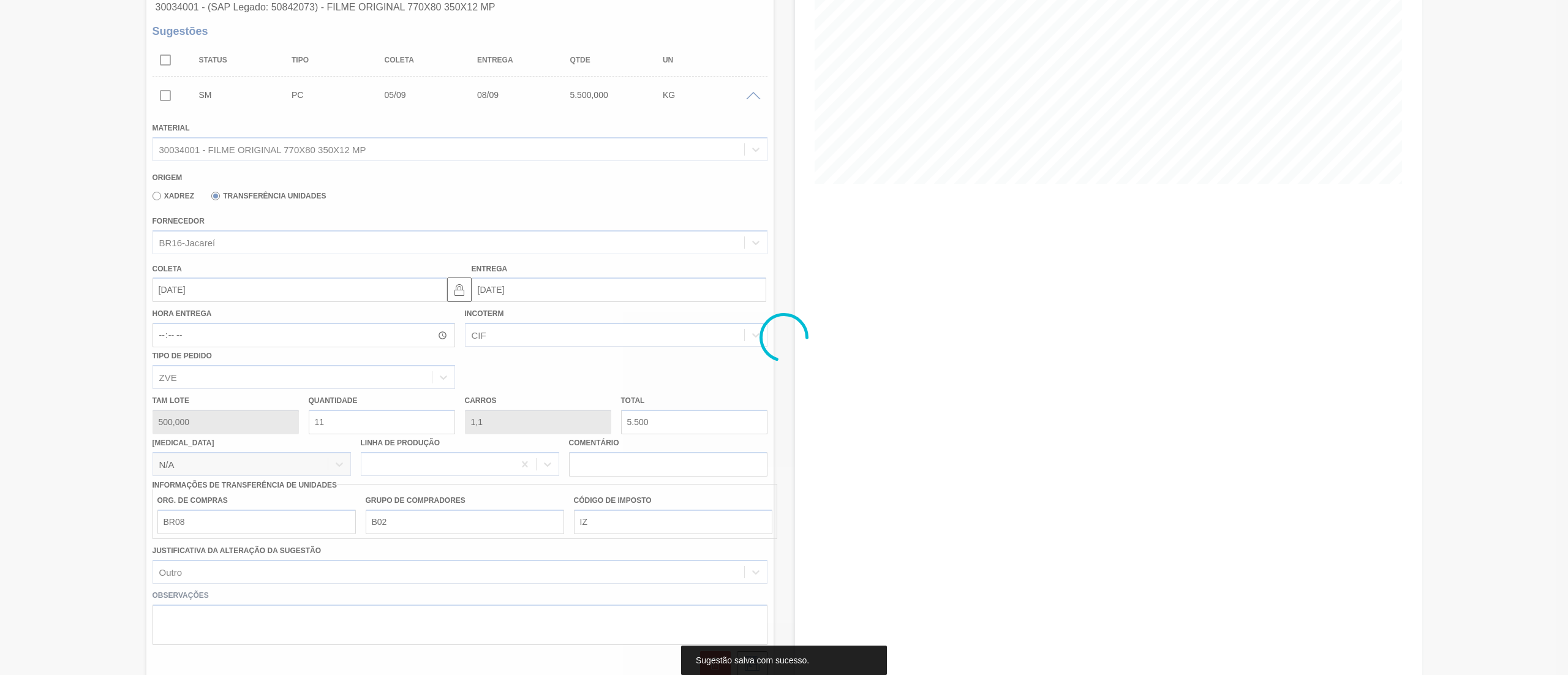
scroll to position [0, 0]
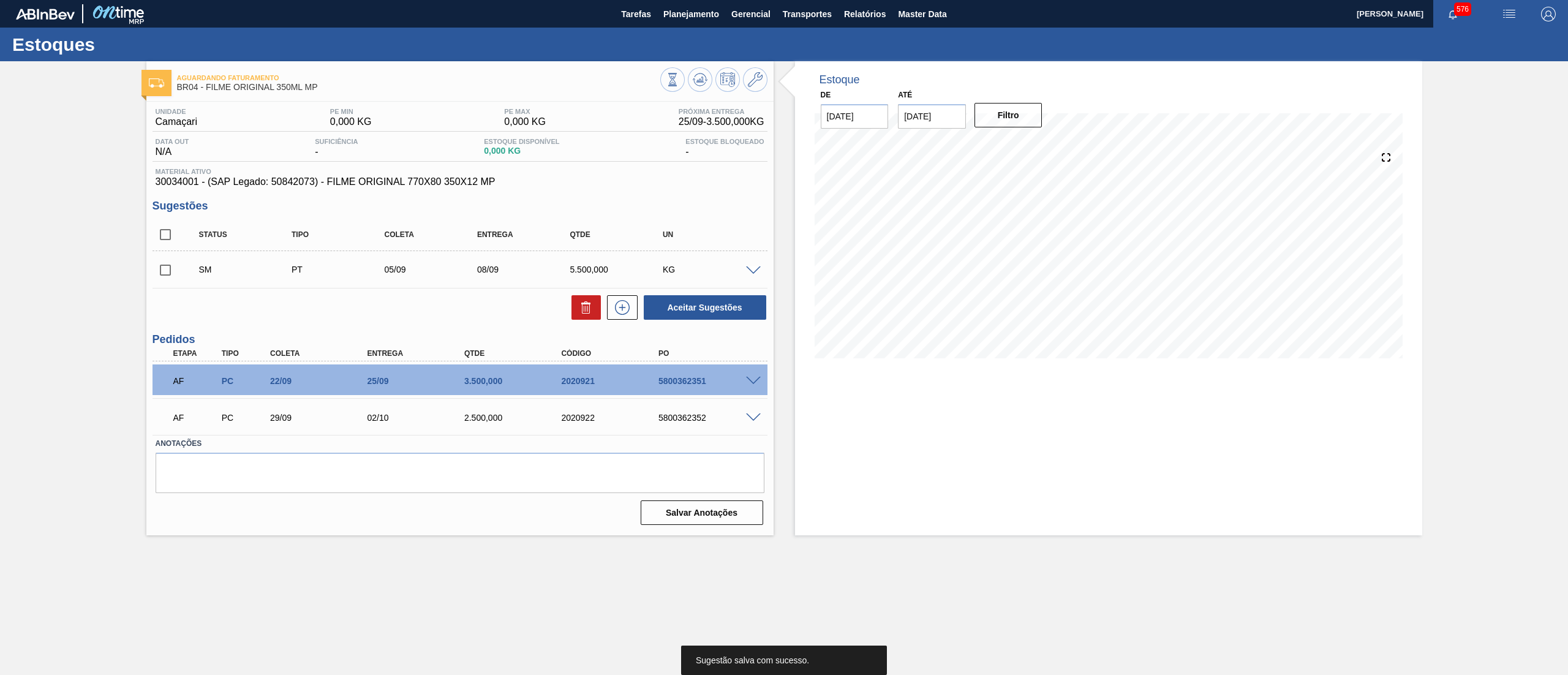
click at [165, 272] on input "checkbox" at bounding box center [165, 270] width 26 height 26
click at [703, 308] on button "Aceitar Sugestões" at bounding box center [705, 307] width 122 height 24
checkbox input "false"
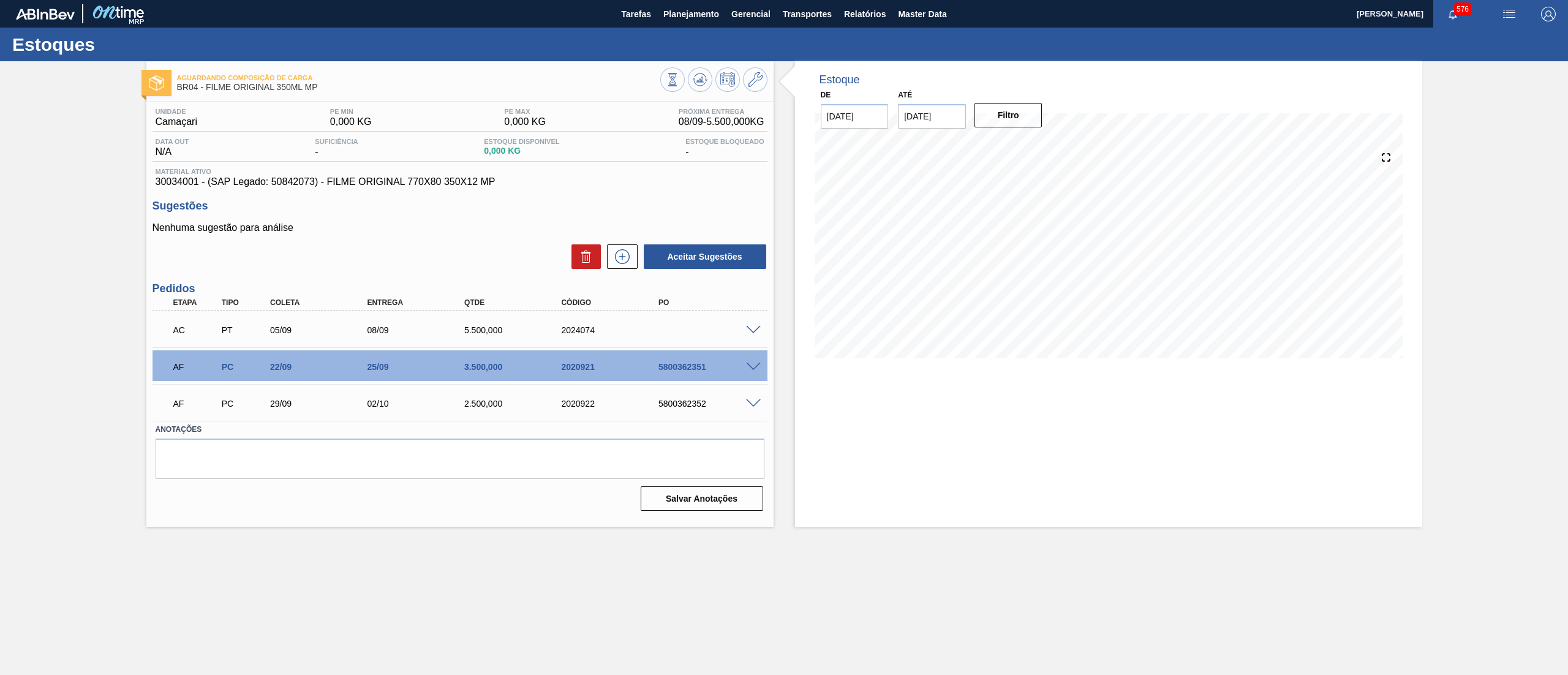
click at [753, 330] on span at bounding box center [753, 331] width 14 height 9
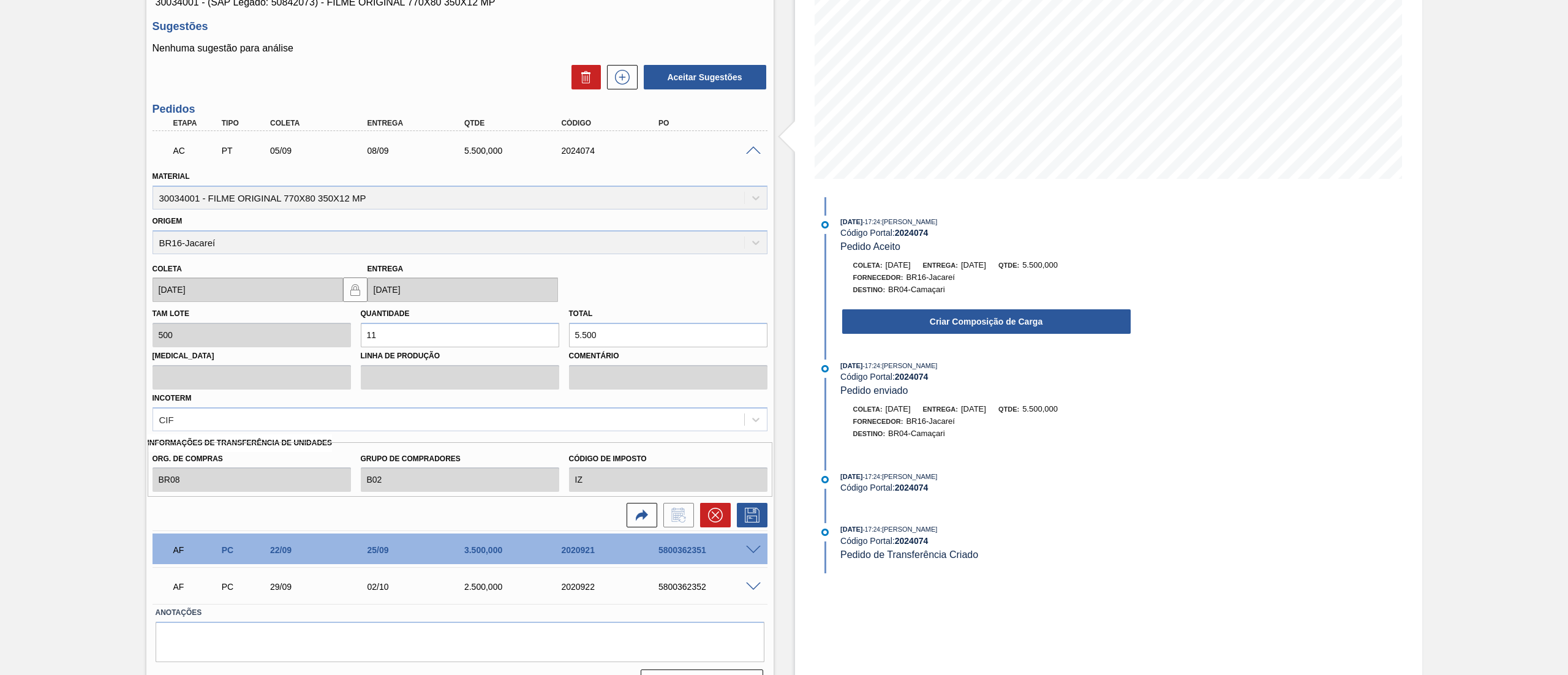
scroll to position [209, 0]
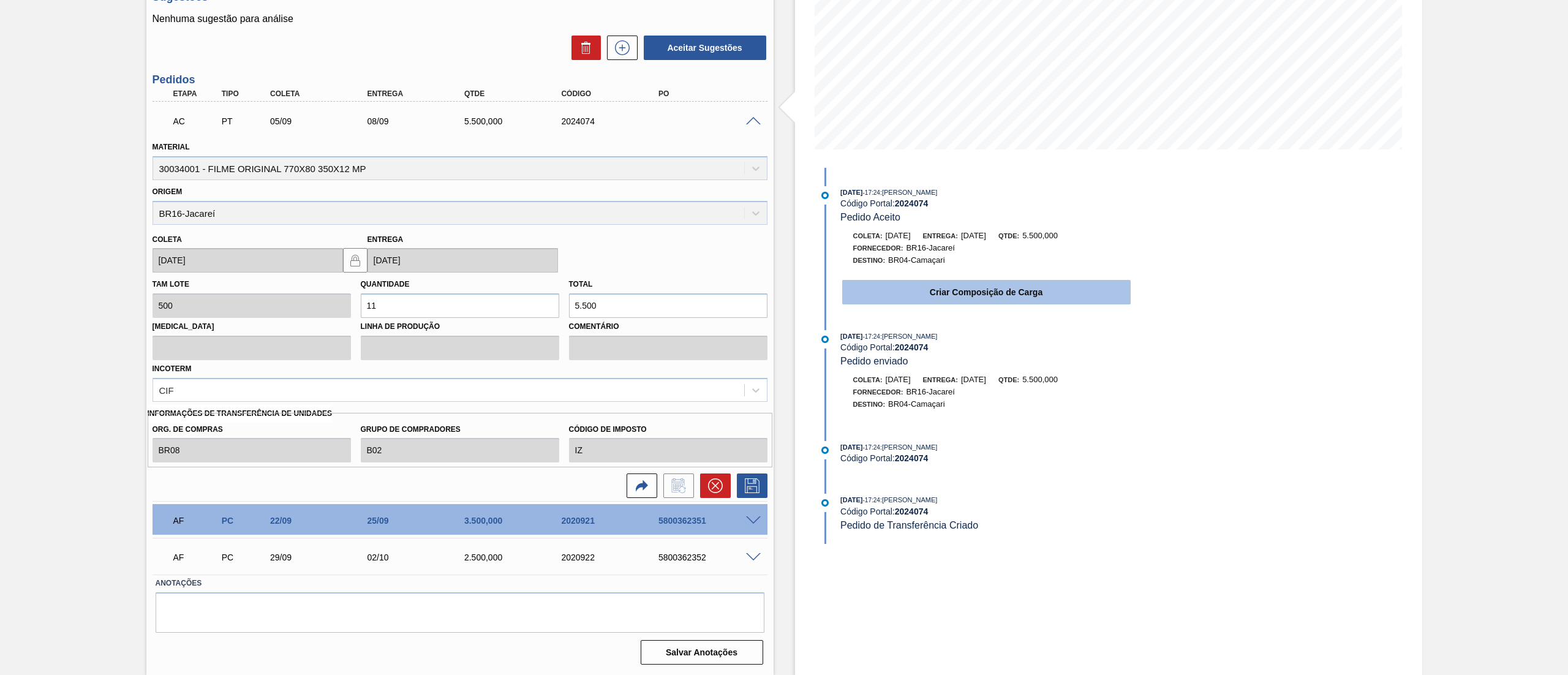
click at [963, 296] on button "Criar Composição de Carga" at bounding box center [986, 292] width 288 height 24
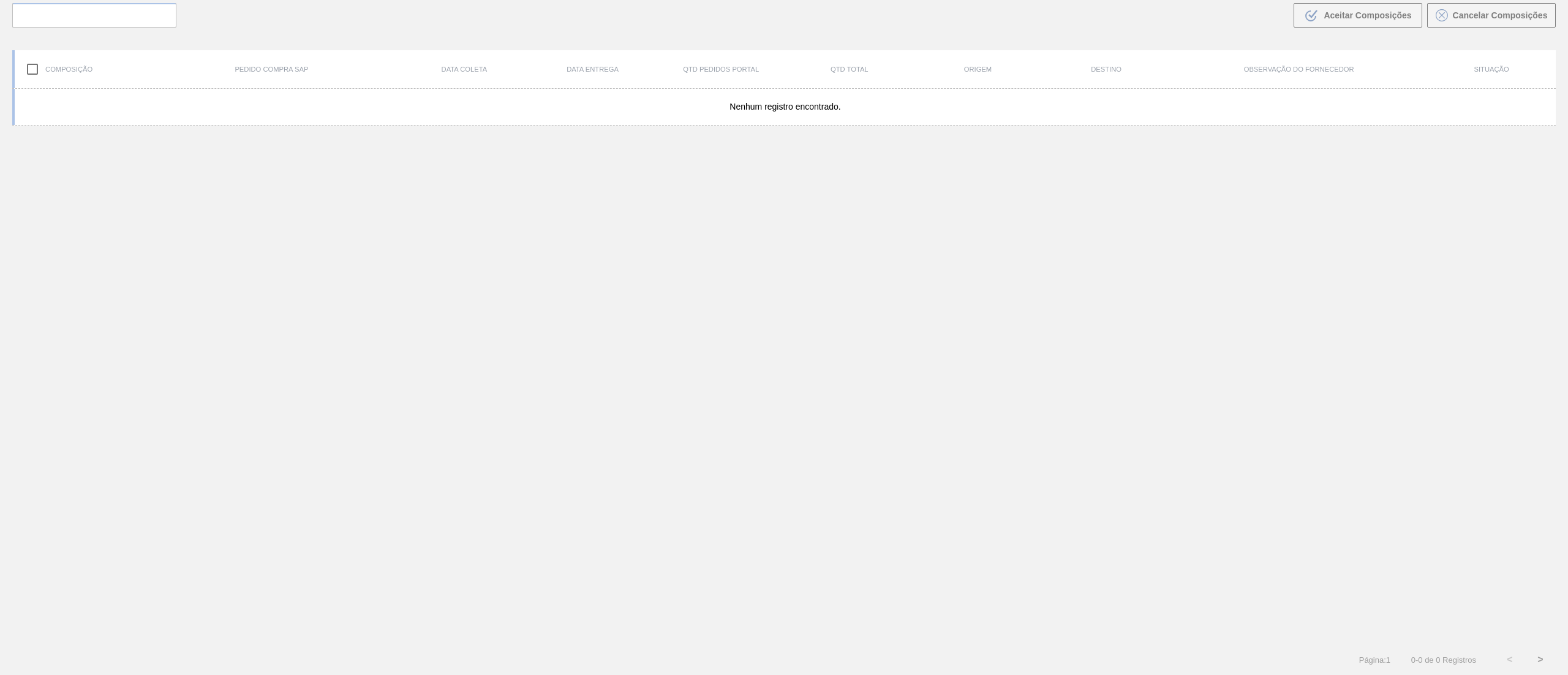
scroll to position [88, 0]
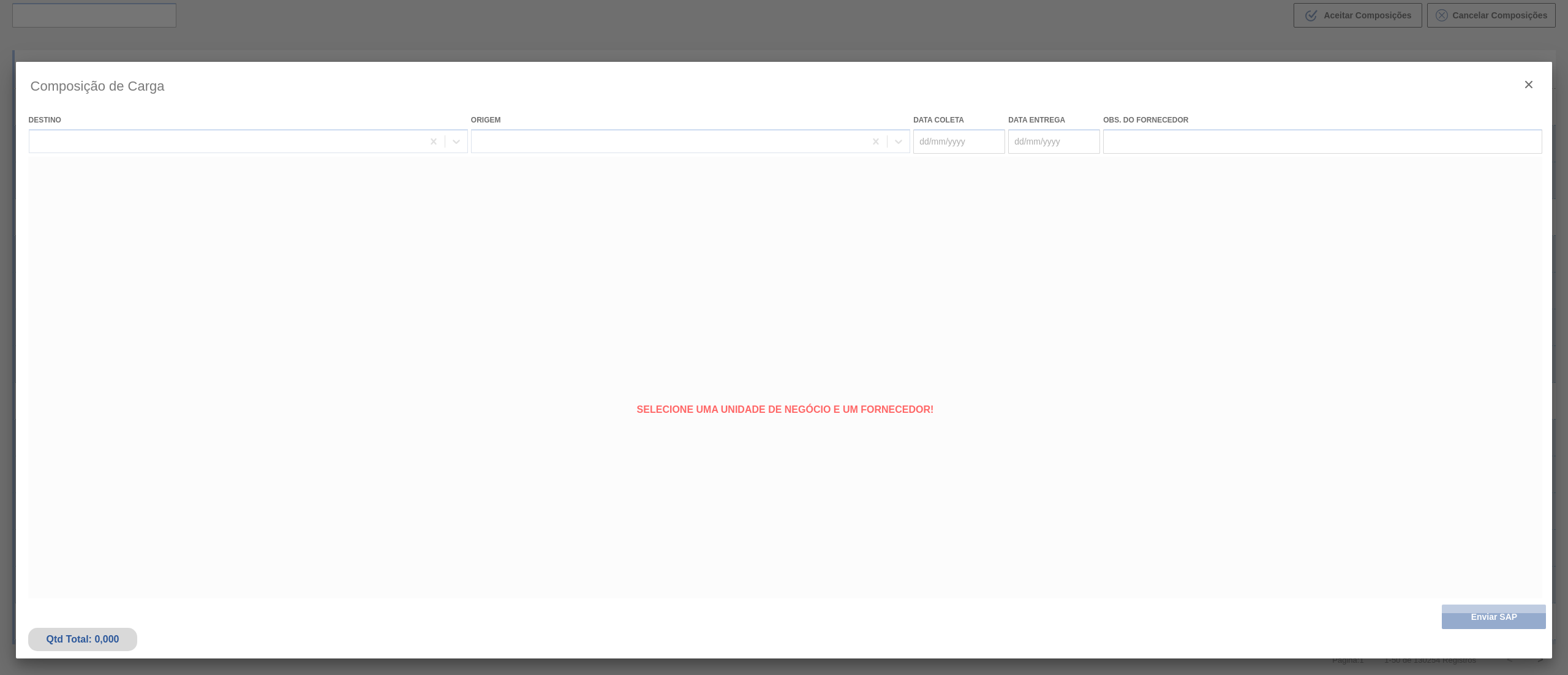
type coleta "[DATE]"
type entrega "[DATE]"
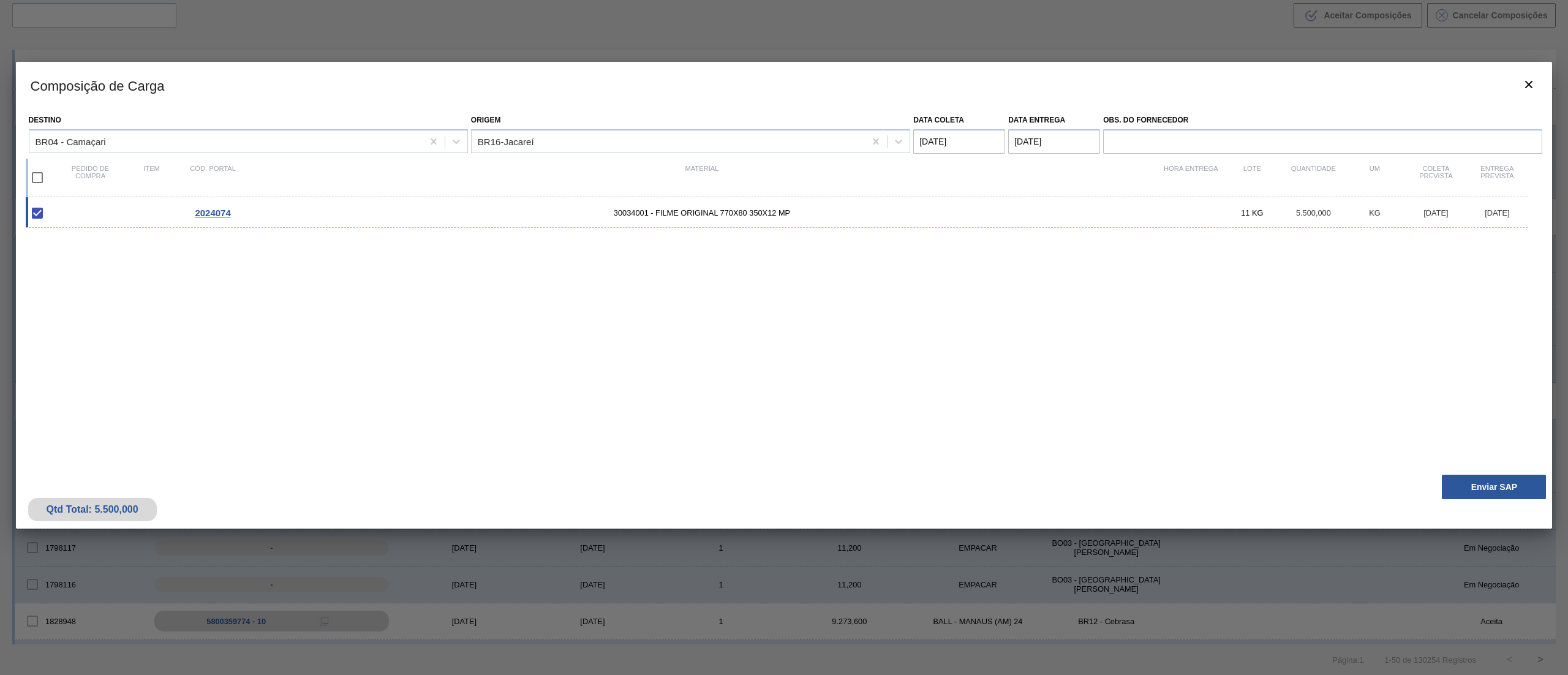
click at [1500, 474] on div "Qtd Total: 5.500,000 Enviar SAP" at bounding box center [784, 498] width 1537 height 60
click at [1488, 488] on button "Enviar SAP" at bounding box center [1494, 487] width 104 height 24
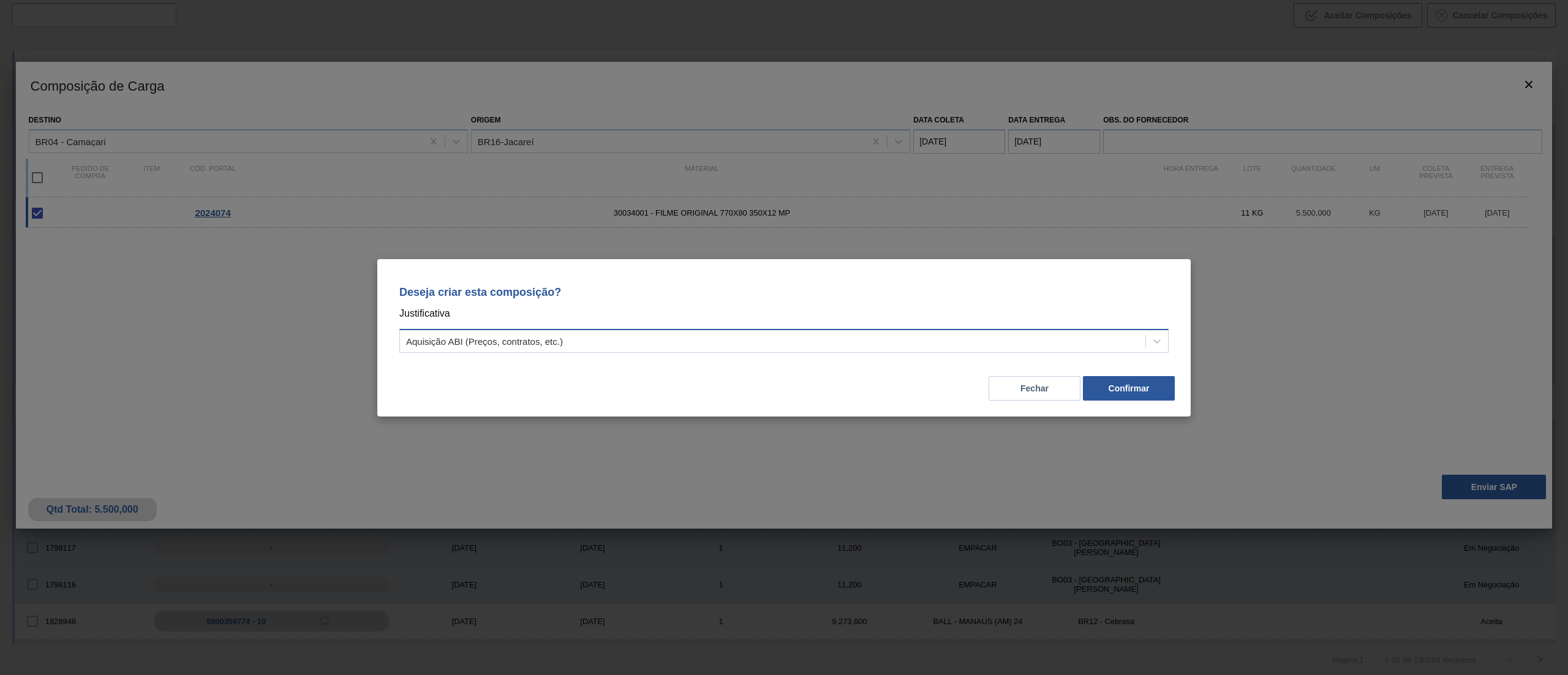
click at [673, 342] on div "Aquisição ABI (Preços, contratos, etc.)" at bounding box center [772, 341] width 746 height 17
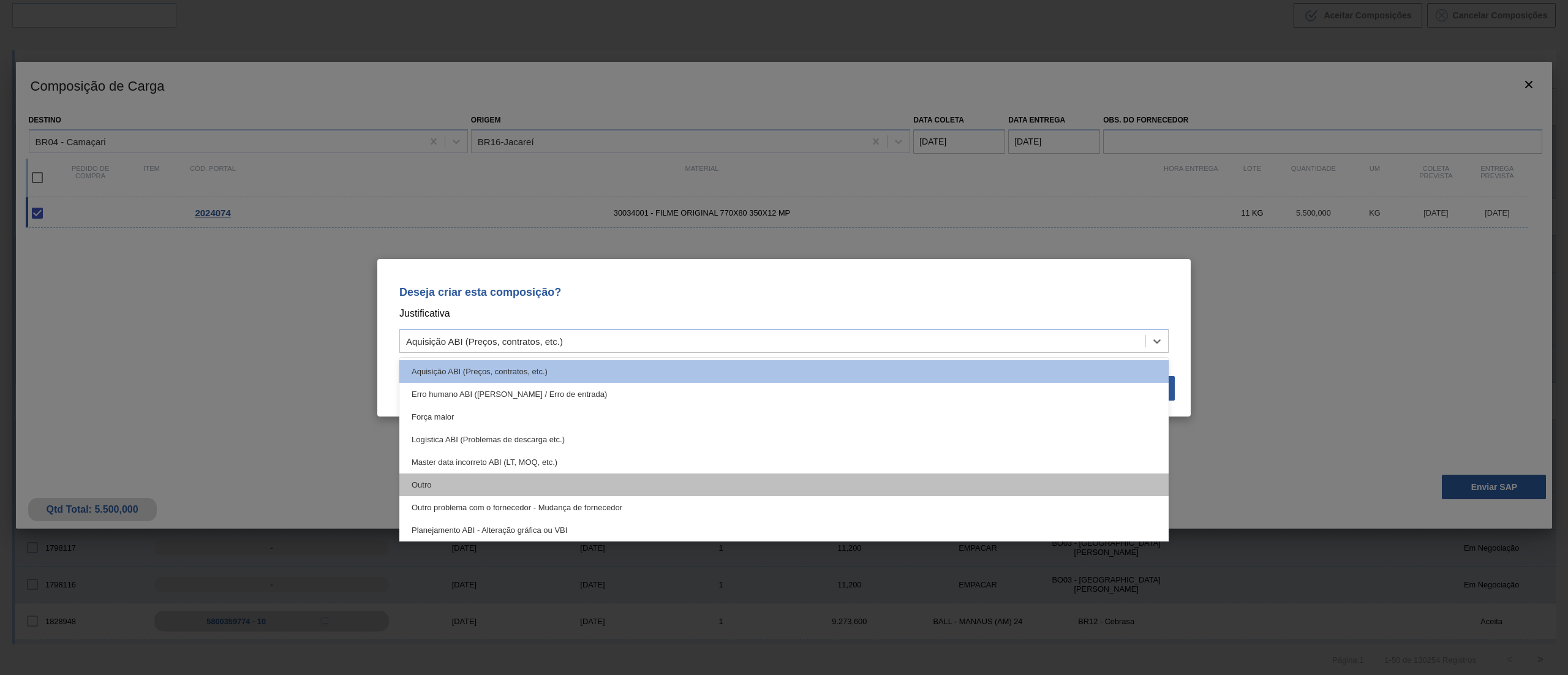
click at [581, 485] on div "Outro" at bounding box center [784, 485] width 769 height 23
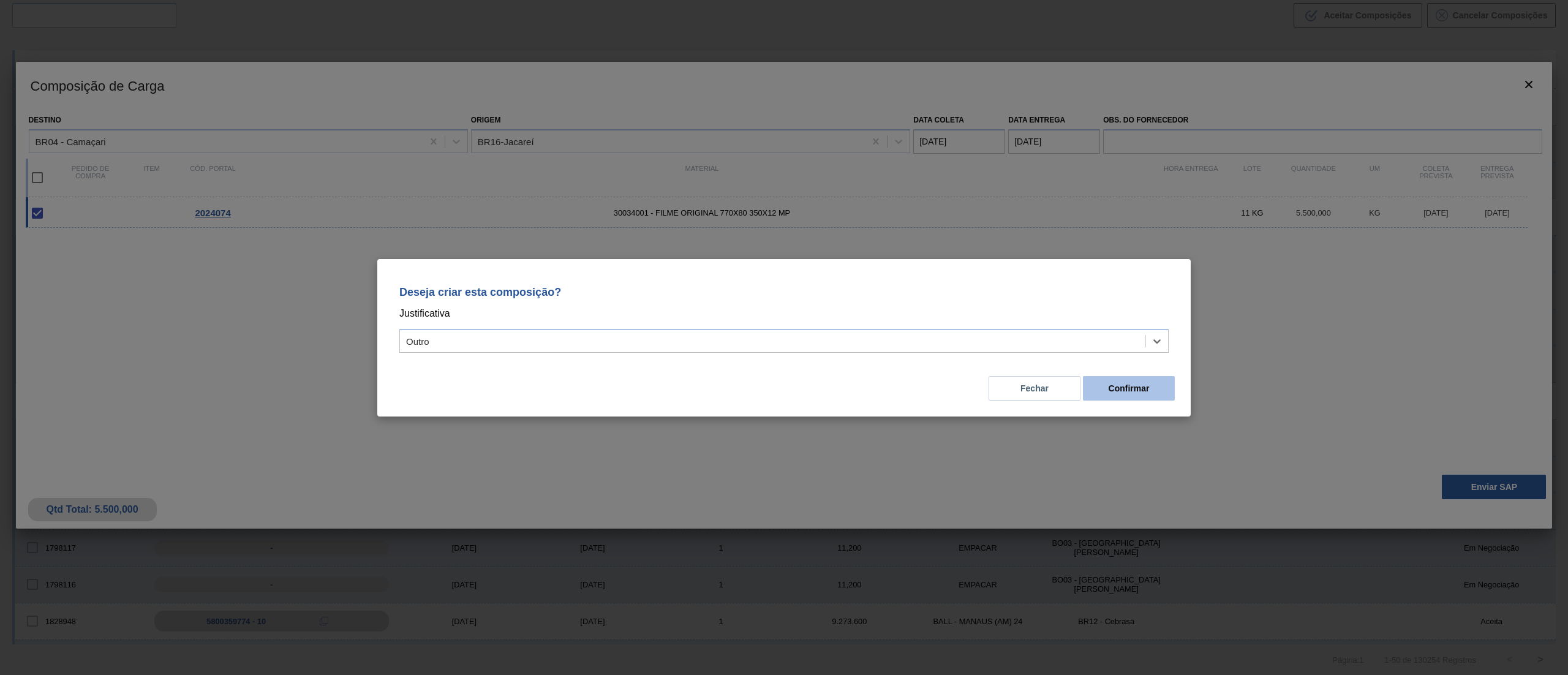
click at [1120, 388] on button "Confirmar" at bounding box center [1129, 388] width 92 height 24
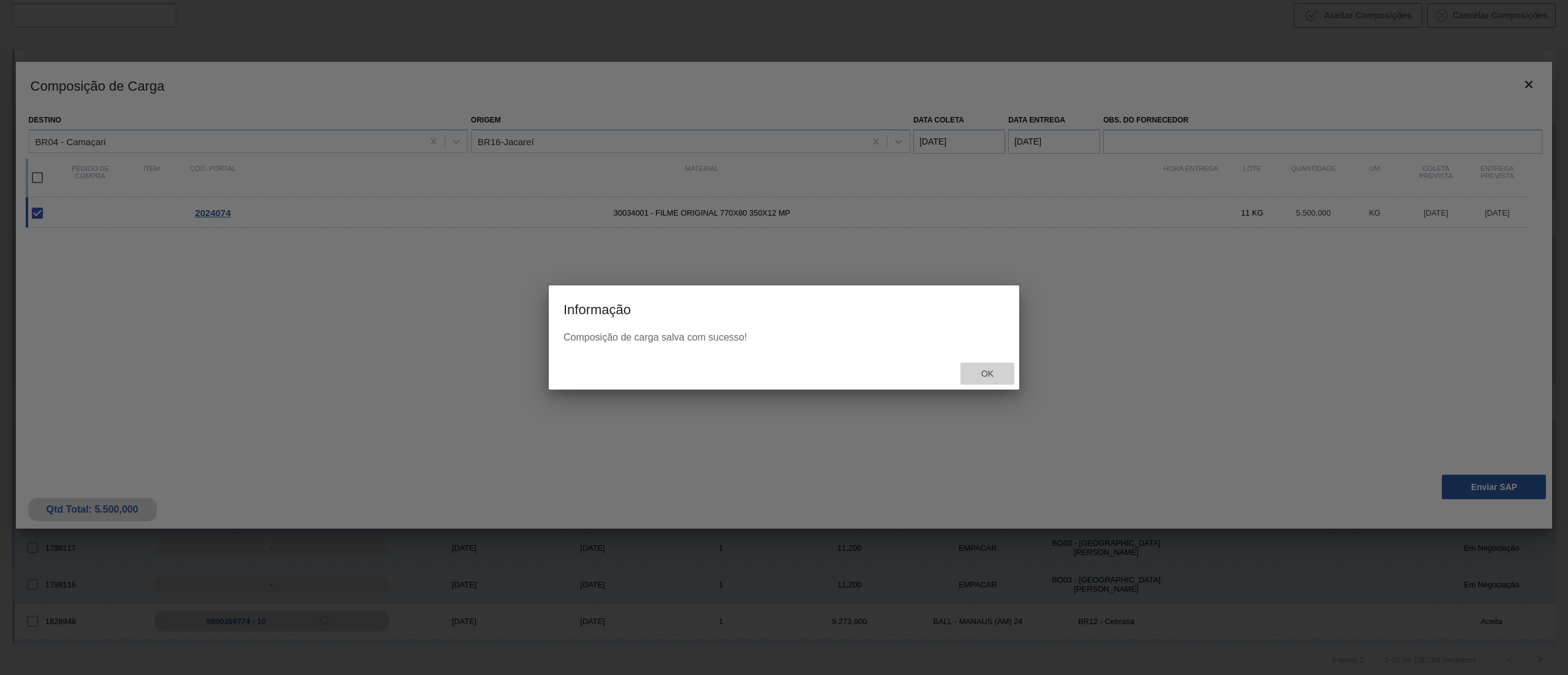
click at [994, 363] on div "Ok" at bounding box center [987, 374] width 54 height 23
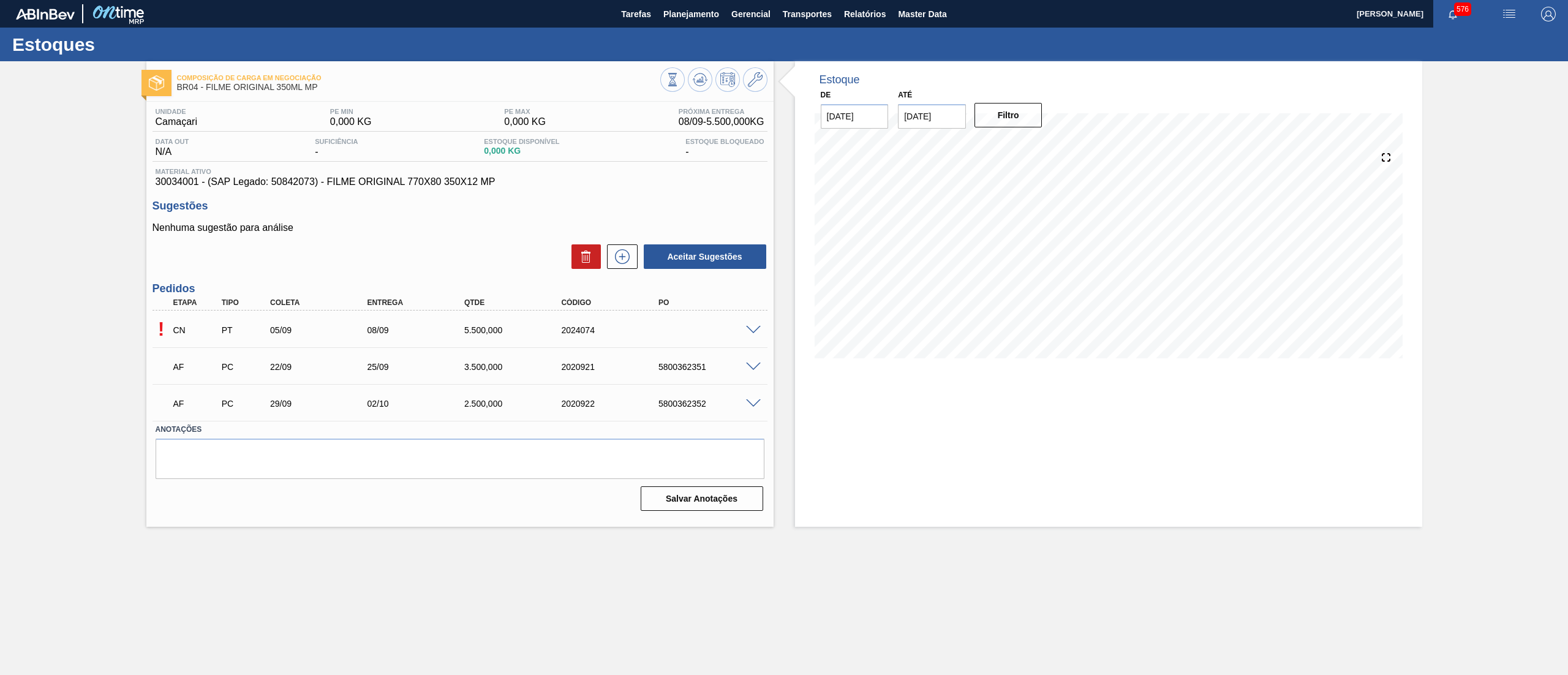
click at [750, 326] on span at bounding box center [753, 331] width 14 height 9
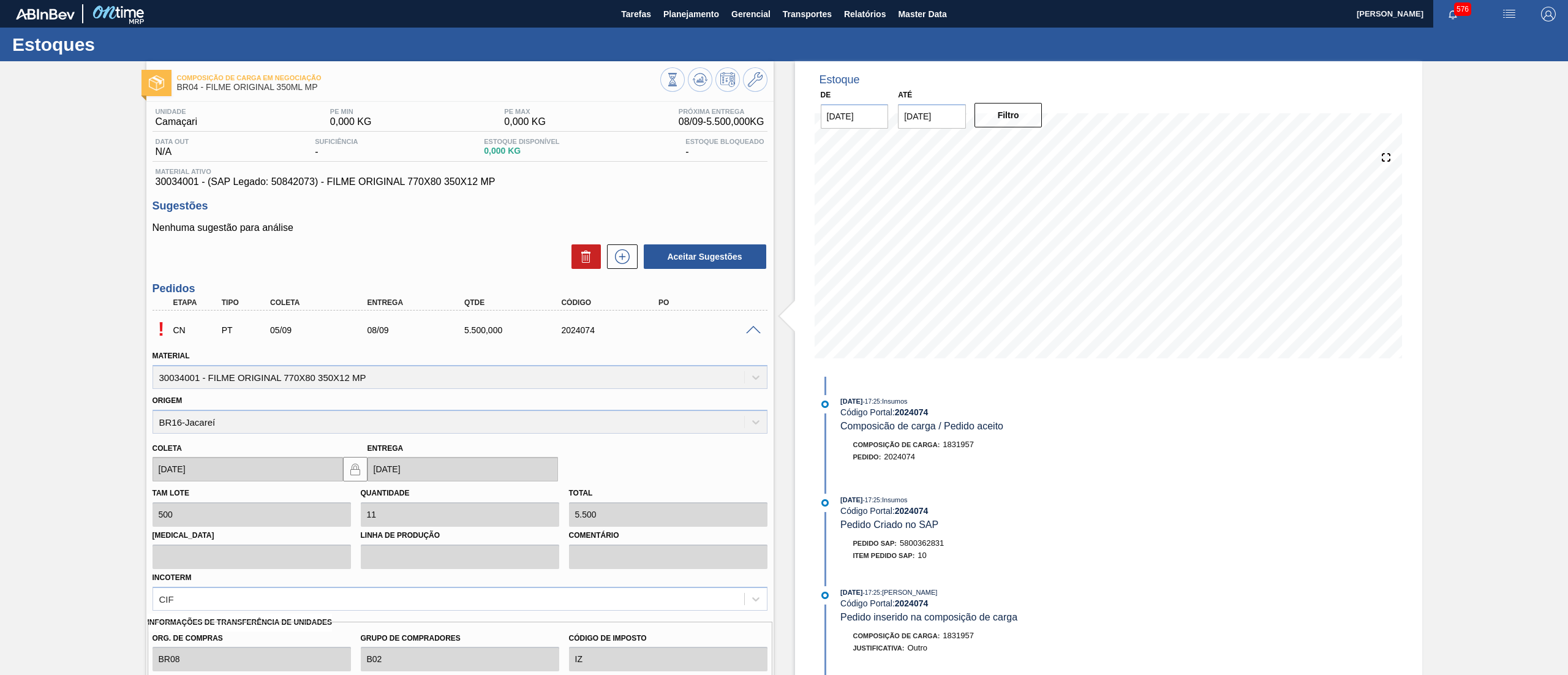
scroll to position [209, 0]
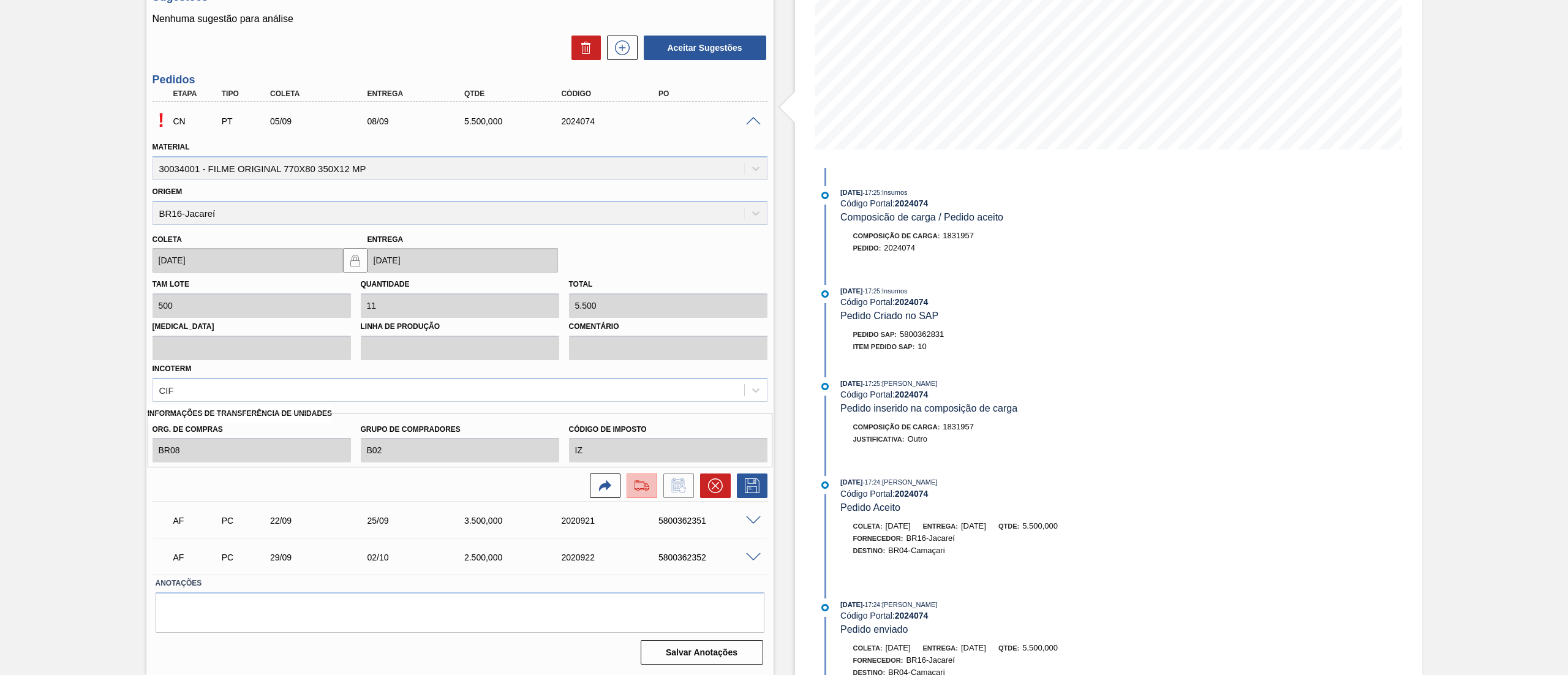
click at [633, 485] on img at bounding box center [642, 485] width 20 height 14
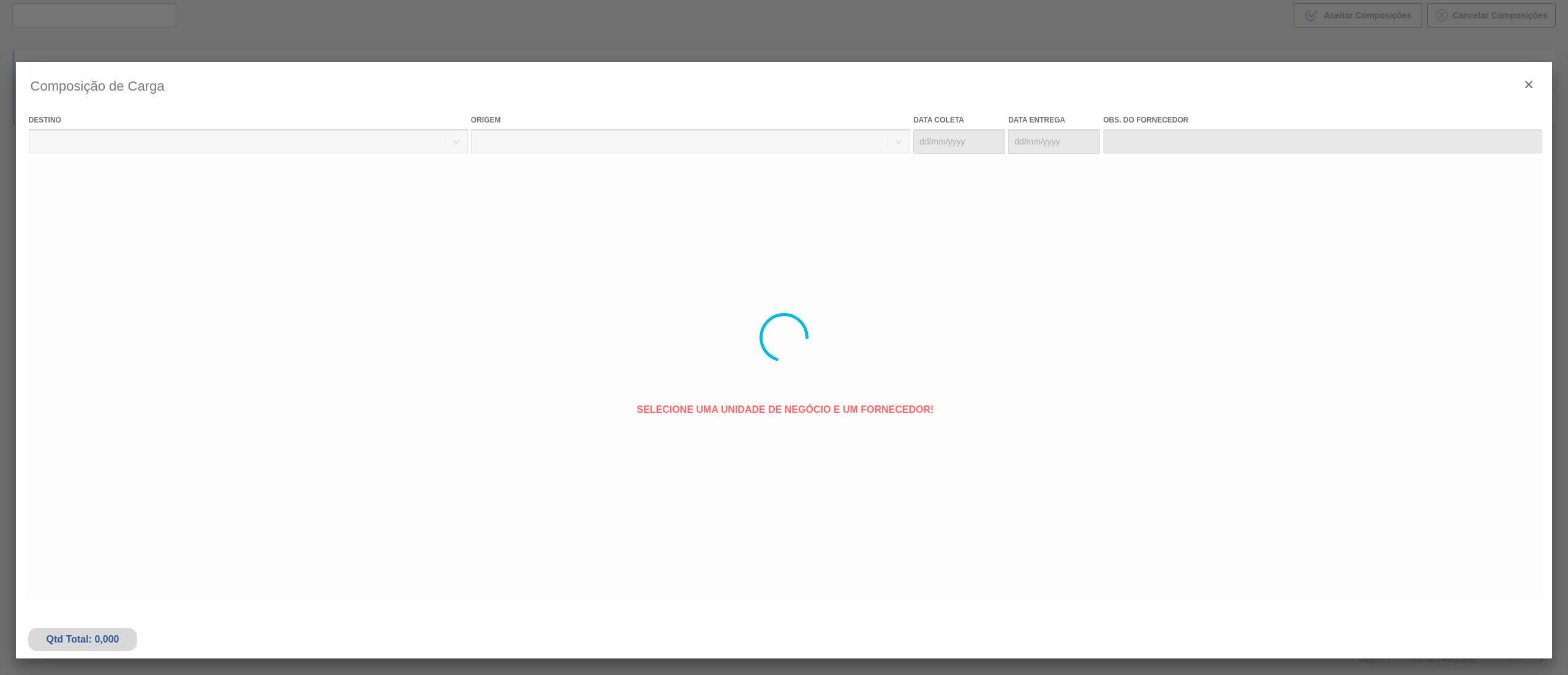
type coleta "[DATE]"
type entrega "[DATE]"
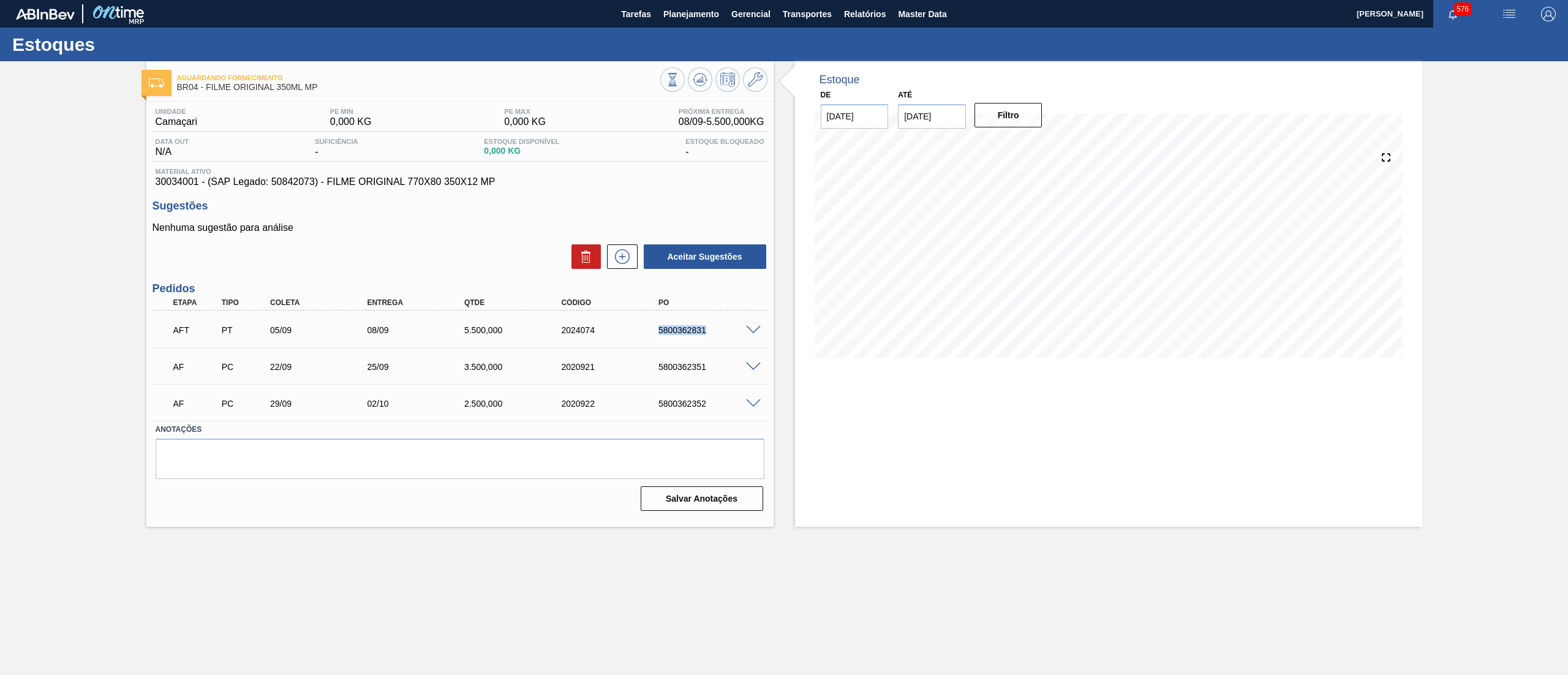
drag, startPoint x: 643, startPoint y: 325, endPoint x: 724, endPoint y: 323, distance: 81.0
click at [724, 323] on div "AFT PT 05/09 08/09 5.500,000 2024074 5800362831" at bounding box center [457, 328] width 583 height 24
copy div "5800362831"
click at [844, 421] on div "Estoque De [DATE] Até [DATE] Filtro 26/09 Projeção de Estoque 3,500 [DOMAIN_NAM…" at bounding box center [1108, 294] width 627 height 466
